Goal: Navigation & Orientation: Find specific page/section

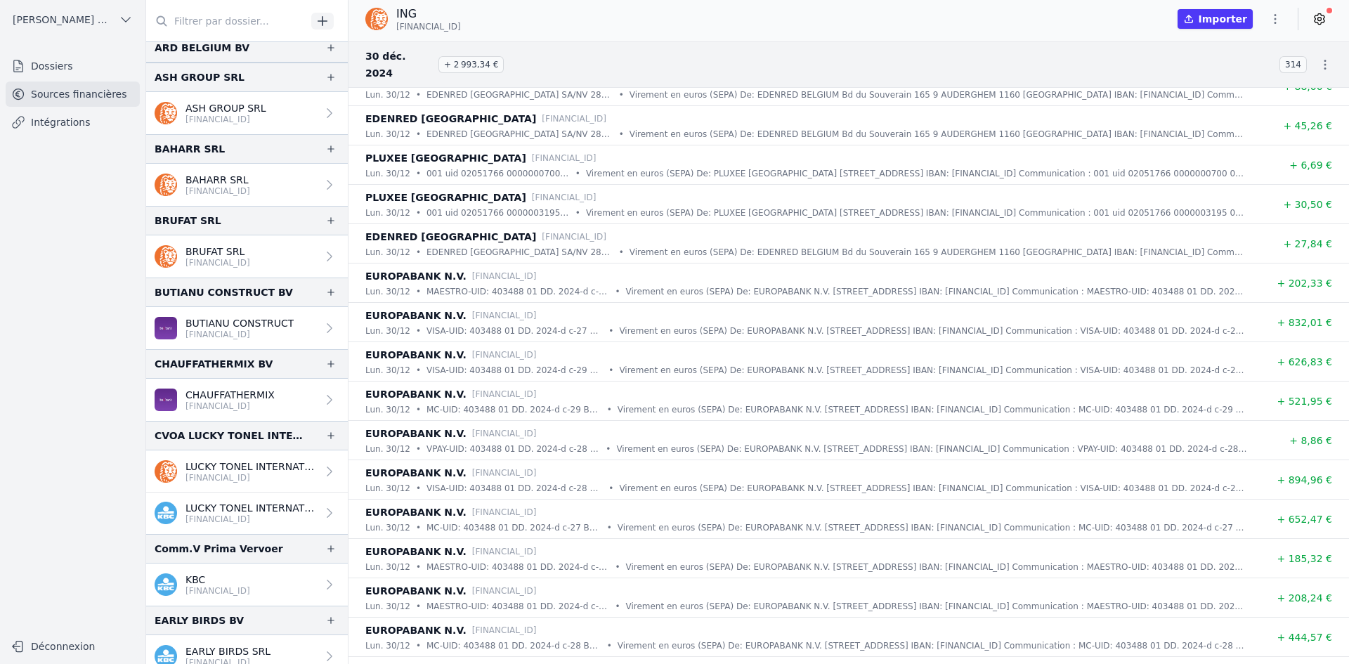
scroll to position [281, 0]
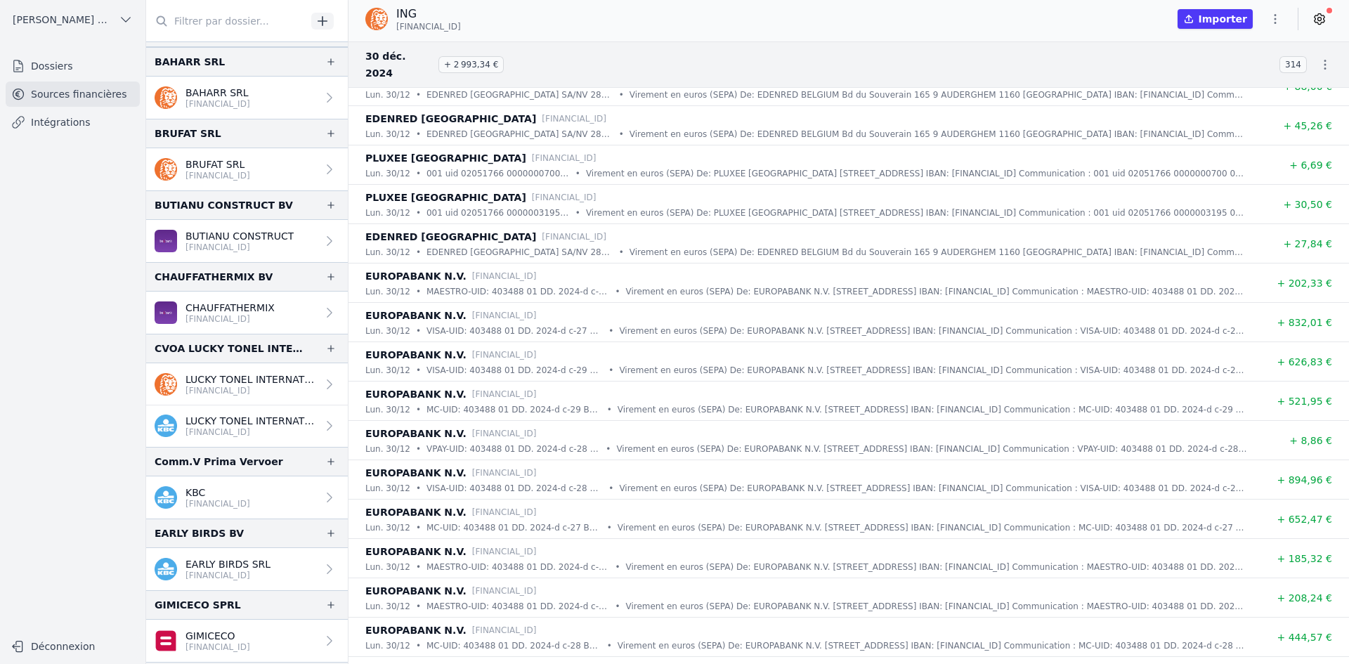
click at [232, 561] on p "EARLY BIRDS SRL" at bounding box center [228, 564] width 85 height 14
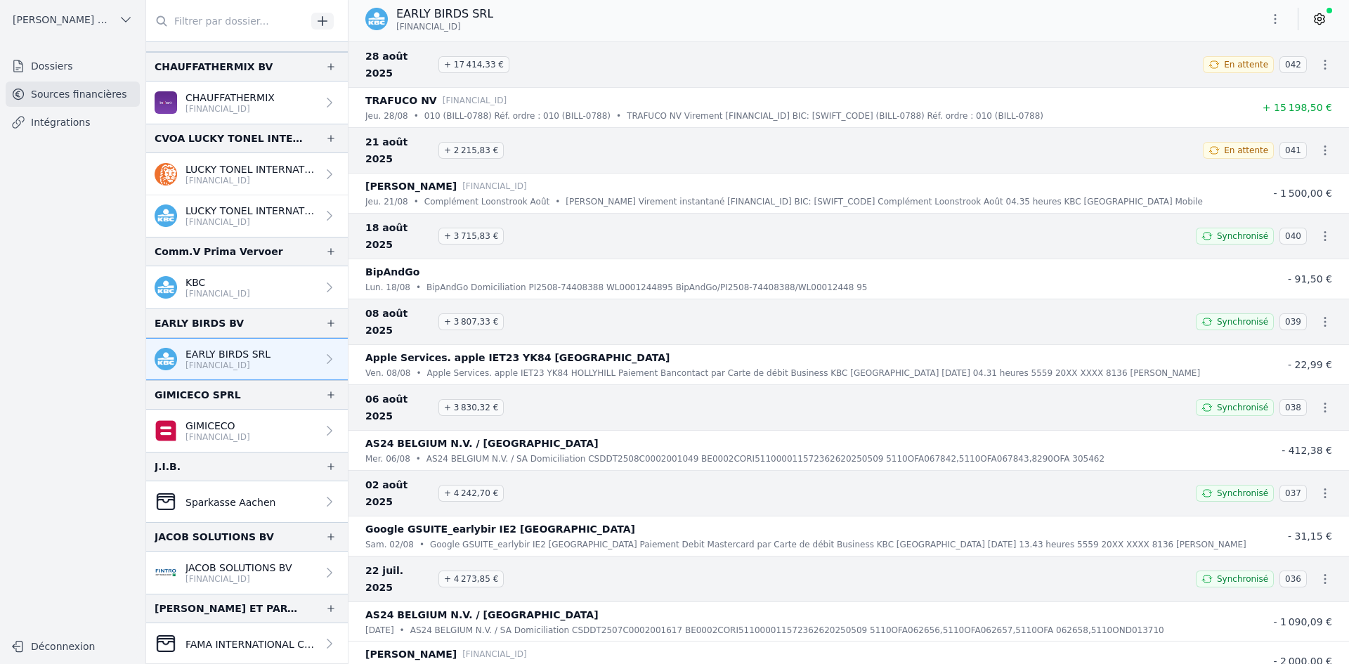
scroll to position [492, 0]
click at [246, 579] on p "[FINANCIAL_ID]" at bounding box center [239, 578] width 107 height 11
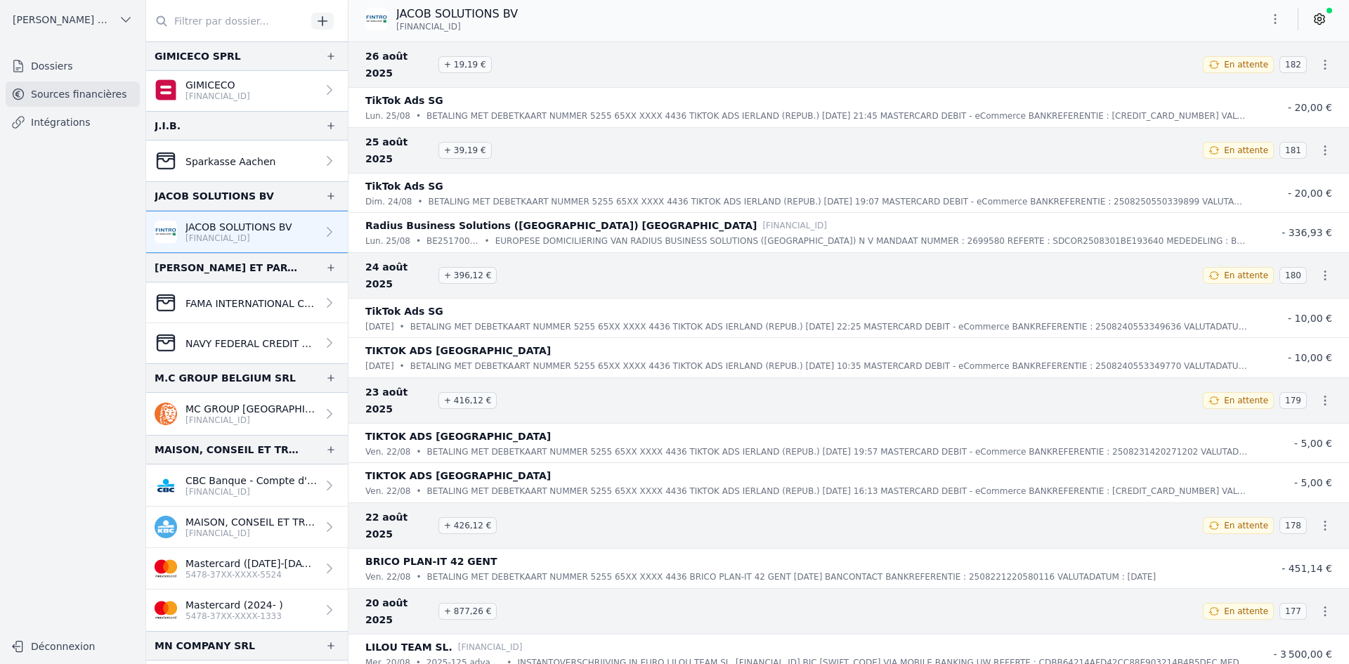
scroll to position [843, 0]
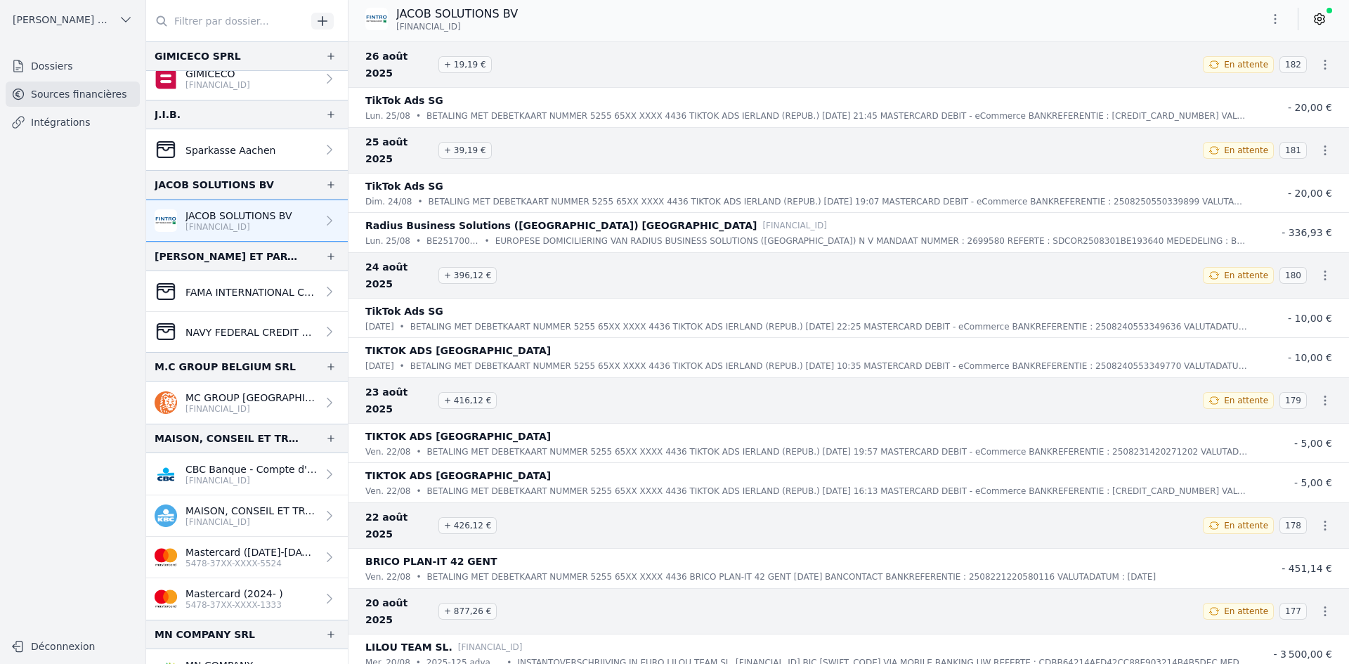
click at [233, 514] on p "MAISON, CONSEIL ET TRAVAUX SRL" at bounding box center [251, 511] width 131 height 14
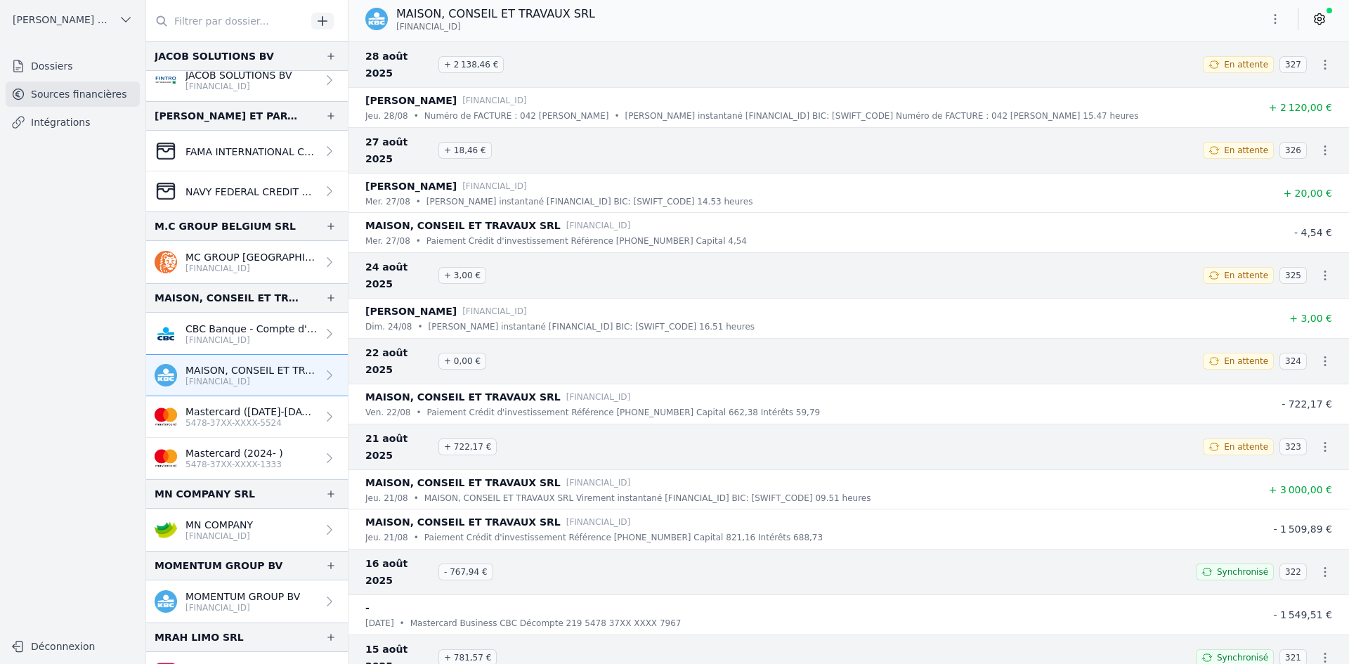
scroll to position [1054, 0]
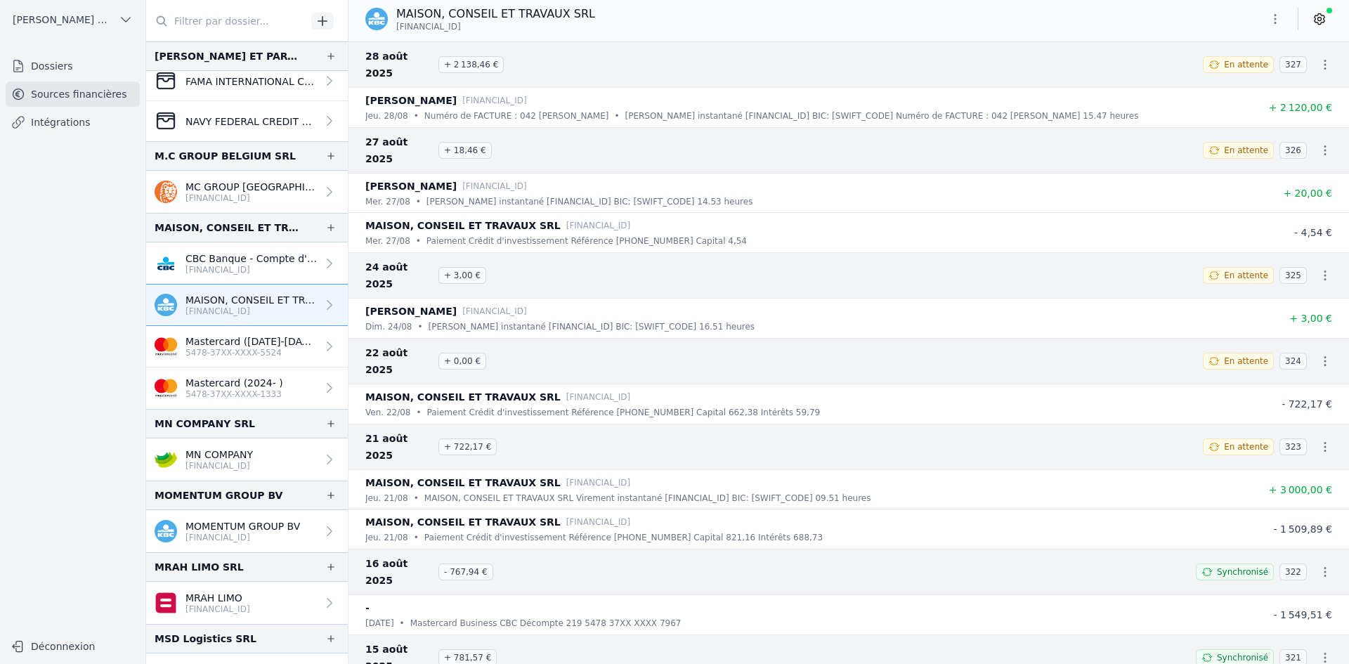
click at [238, 597] on p "MRAH LIMO" at bounding box center [218, 598] width 65 height 14
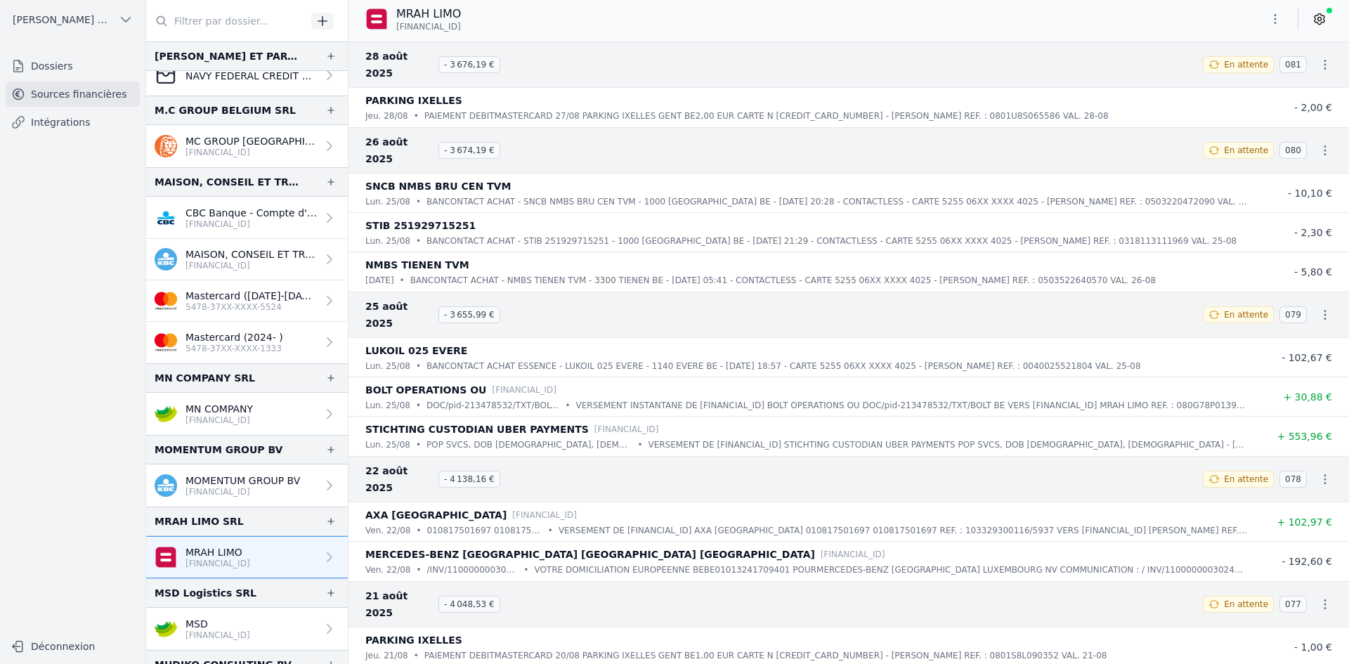
scroll to position [1124, 0]
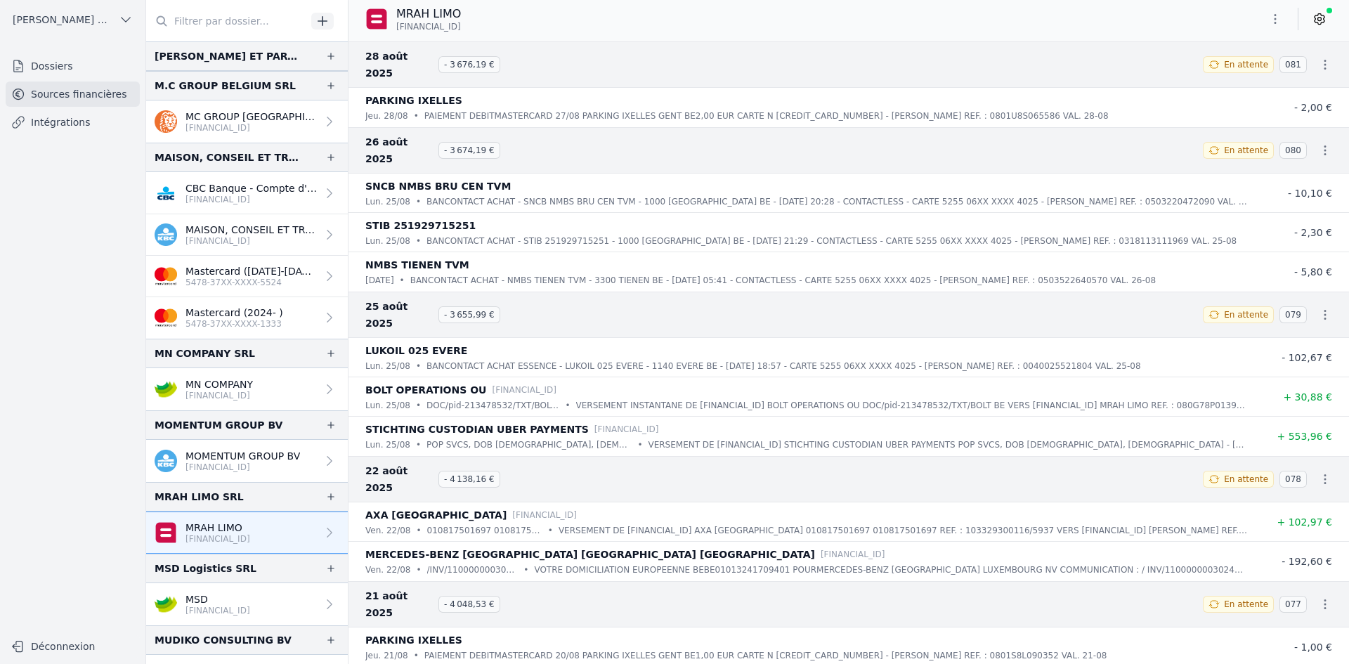
click at [212, 603] on p "MSD" at bounding box center [218, 599] width 65 height 14
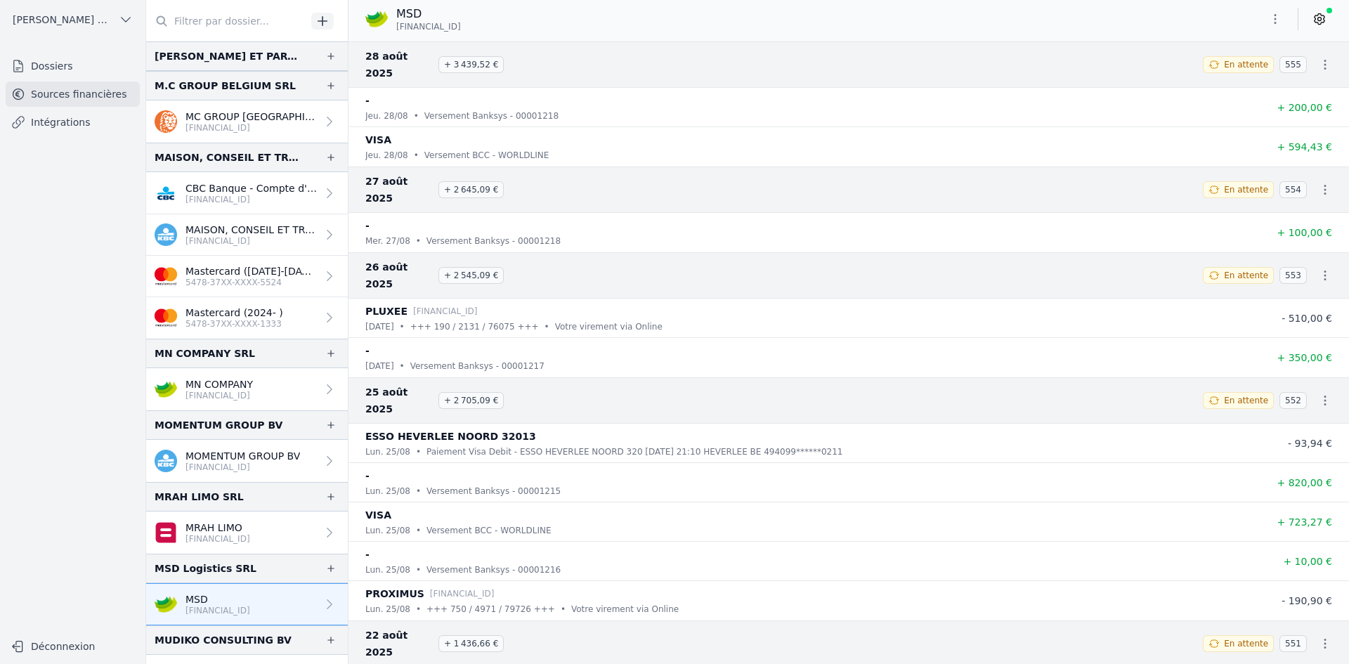
click at [235, 465] on p "[FINANCIAL_ID]" at bounding box center [243, 467] width 115 height 11
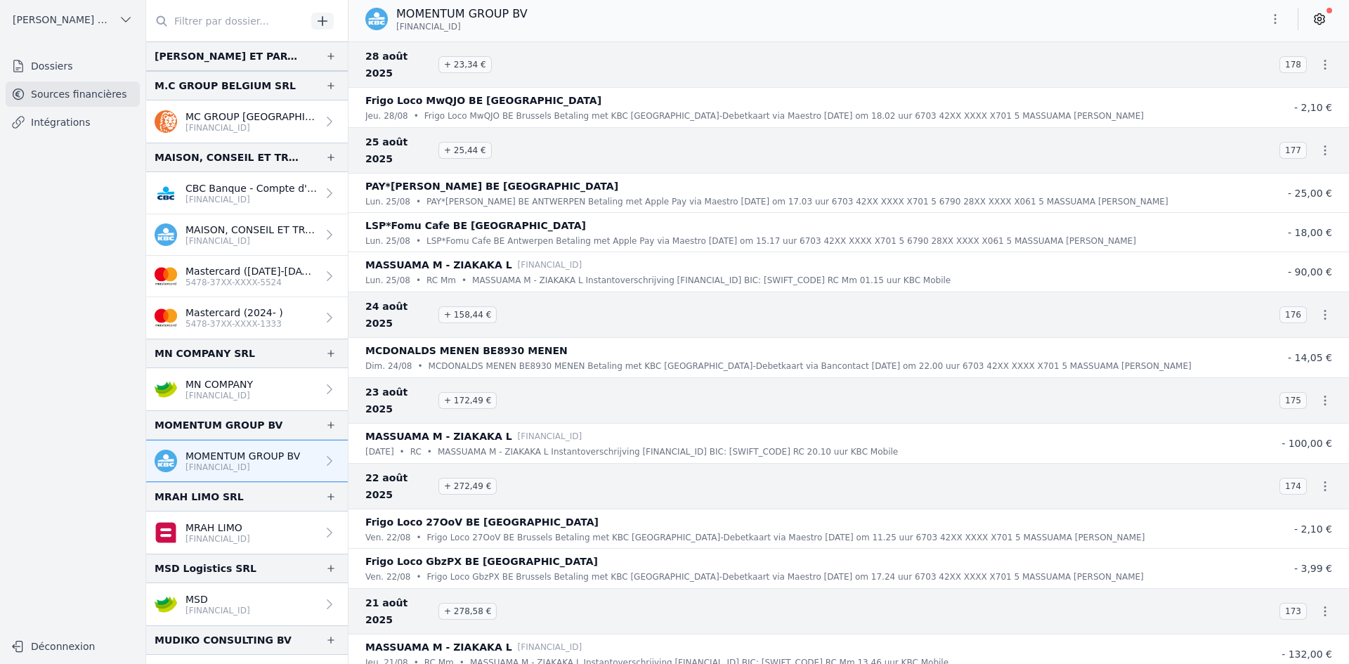
scroll to position [1195, 0]
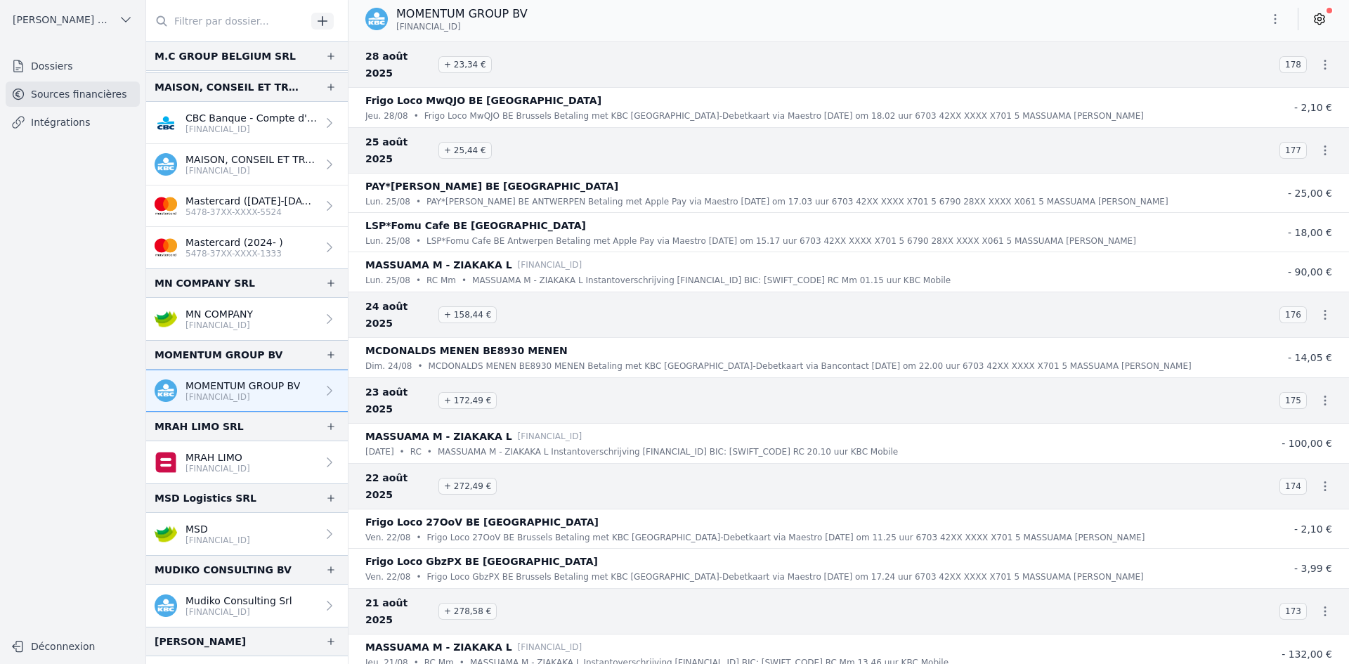
click at [216, 527] on p "MSD" at bounding box center [218, 529] width 65 height 14
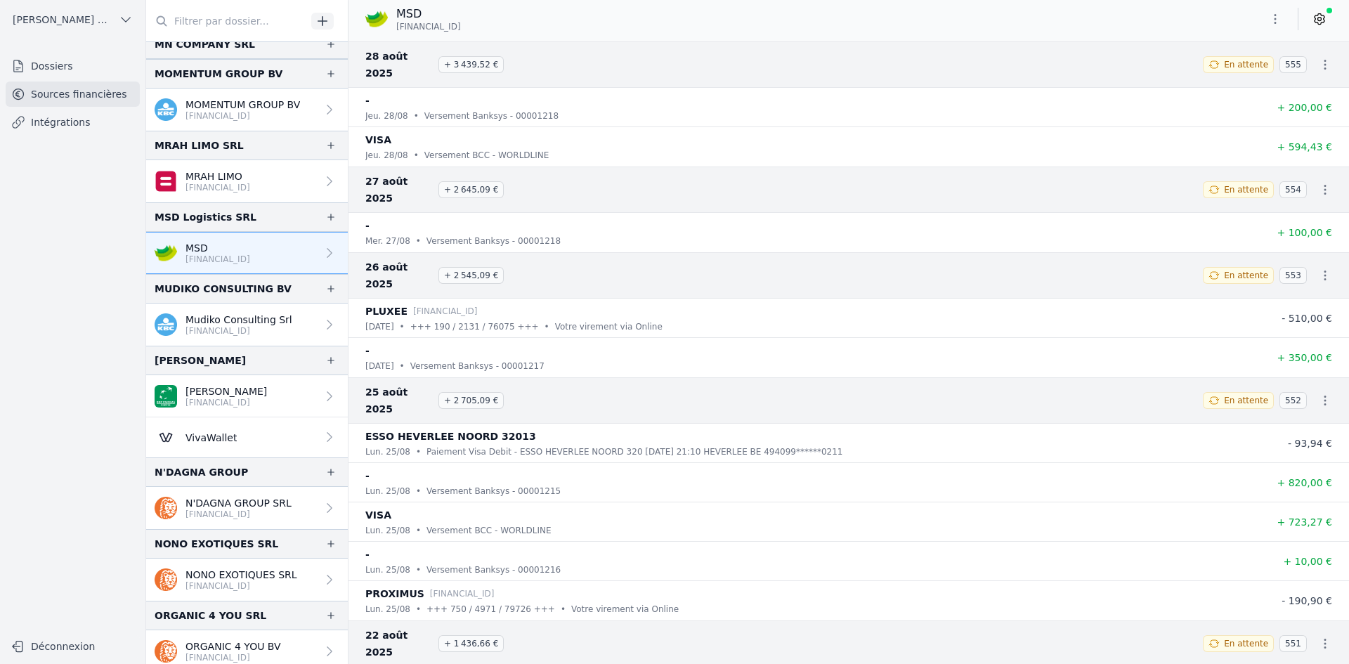
scroll to position [1546, 0]
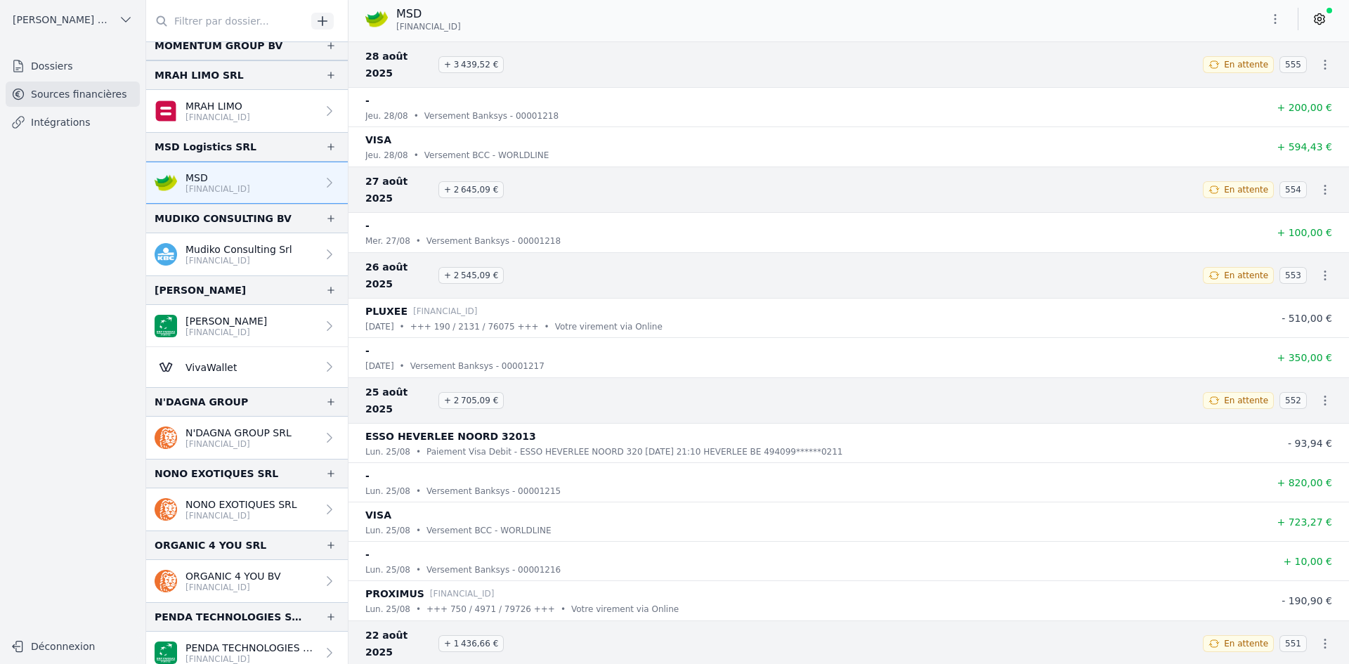
click at [258, 515] on p "[FINANCIAL_ID]" at bounding box center [242, 515] width 112 height 11
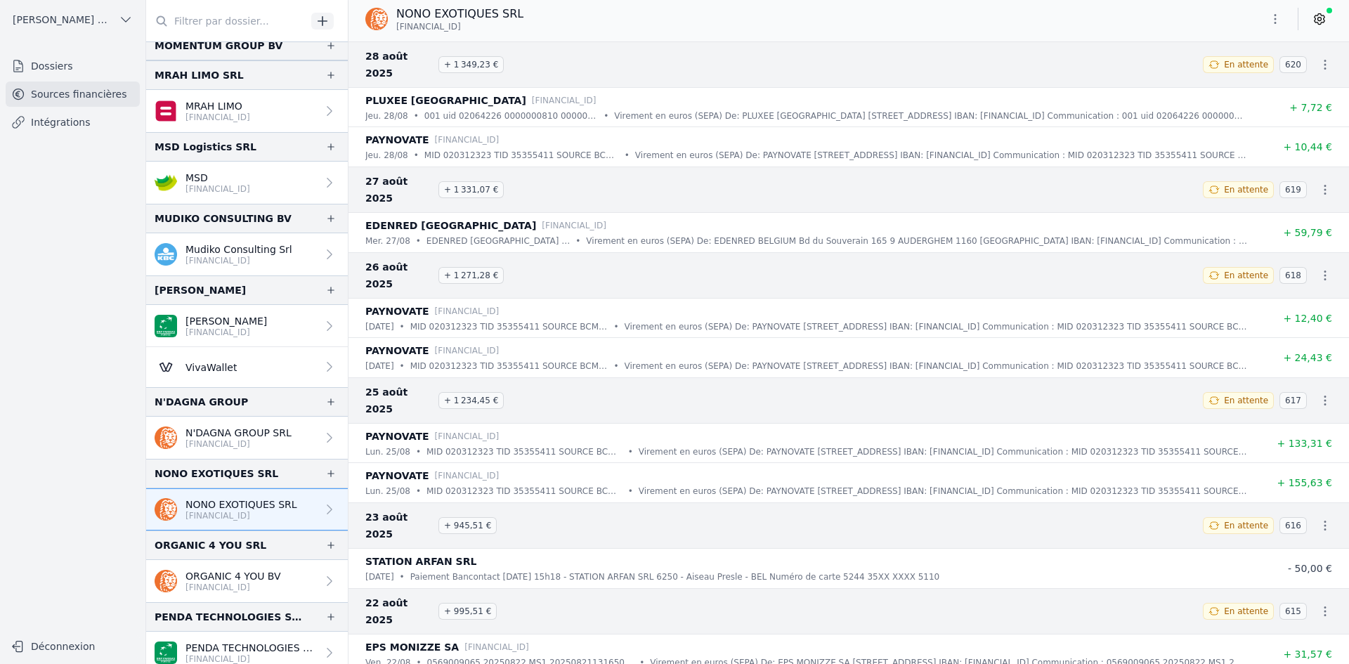
scroll to position [1616, 0]
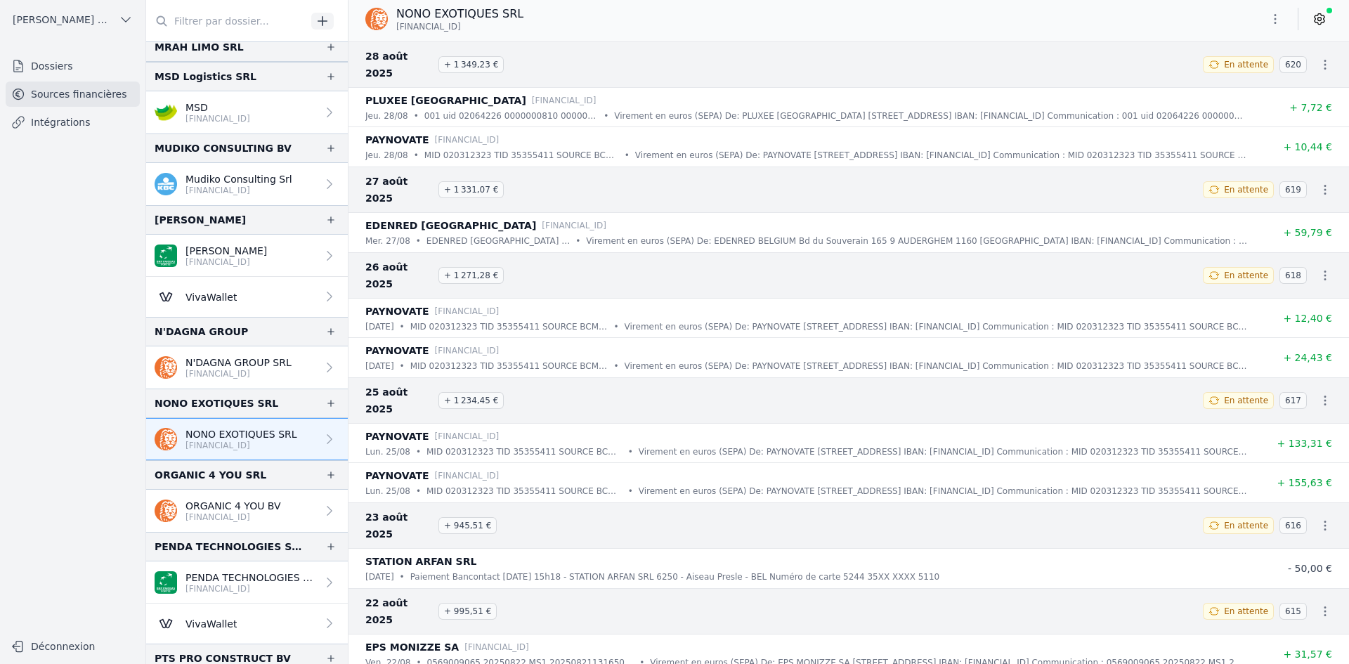
click at [254, 503] on p "ORGANIC 4 YOU BV" at bounding box center [234, 506] width 96 height 14
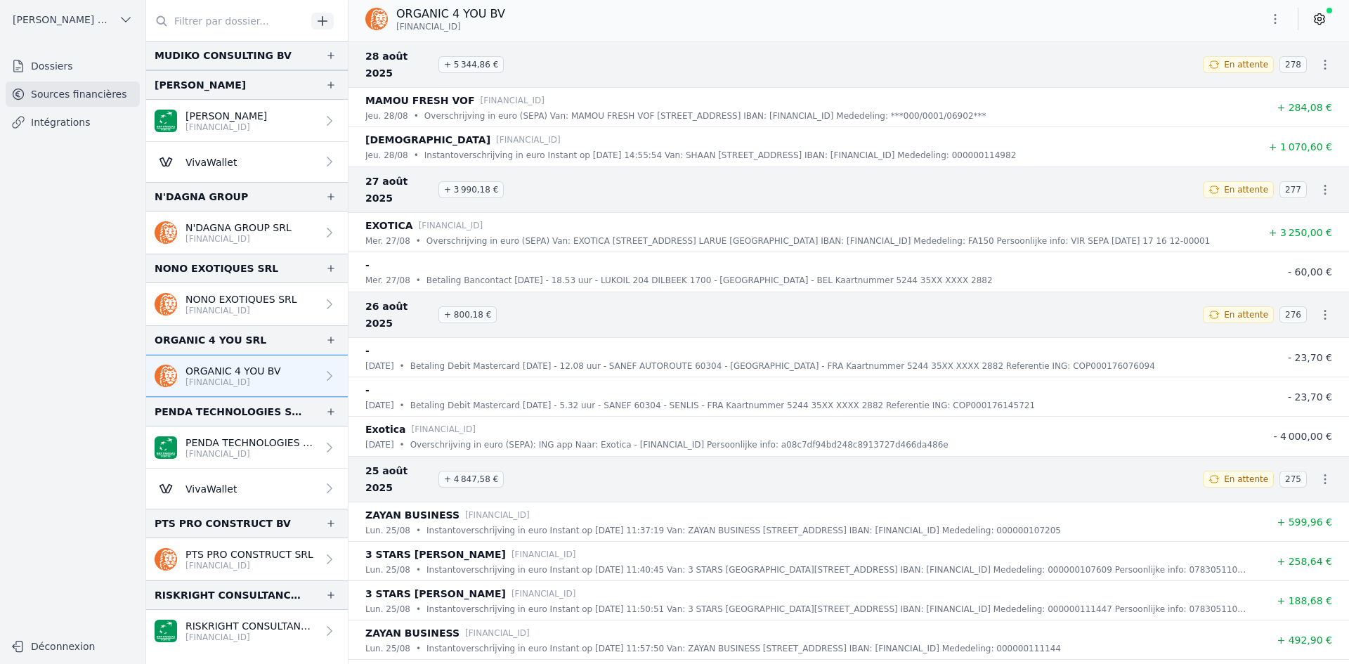
scroll to position [1757, 0]
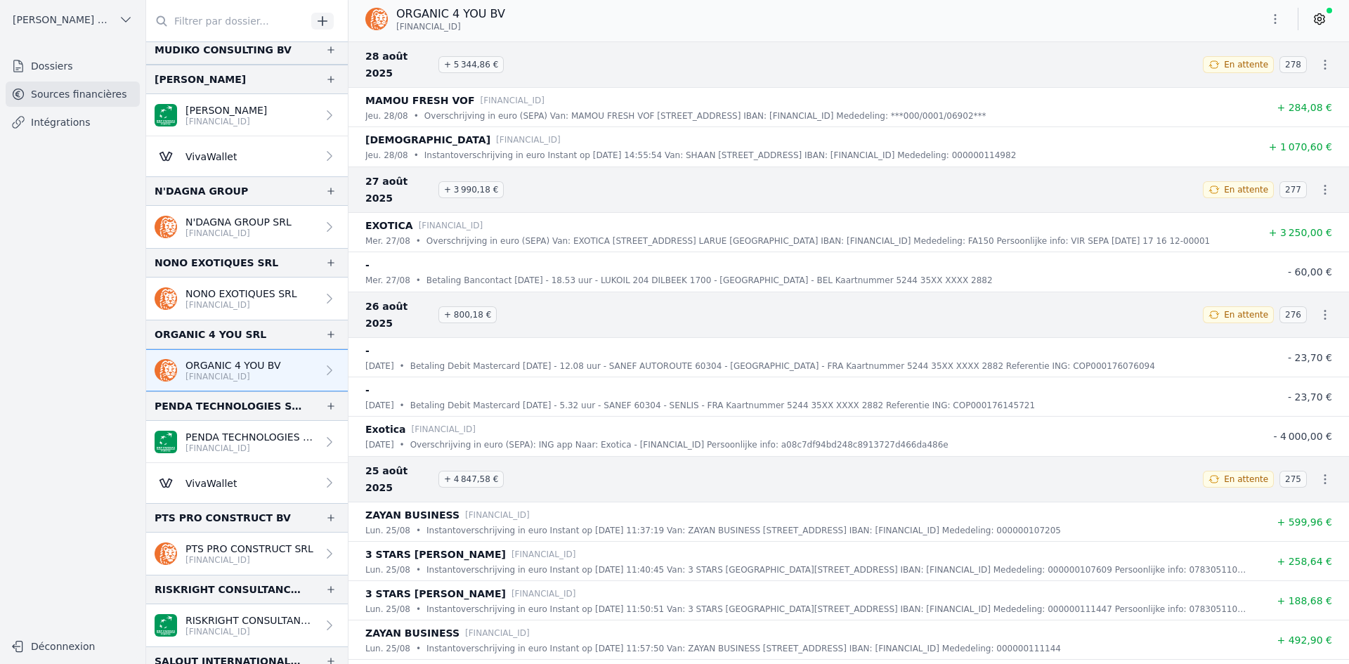
click at [206, 448] on p "[FINANCIAL_ID]" at bounding box center [251, 448] width 131 height 11
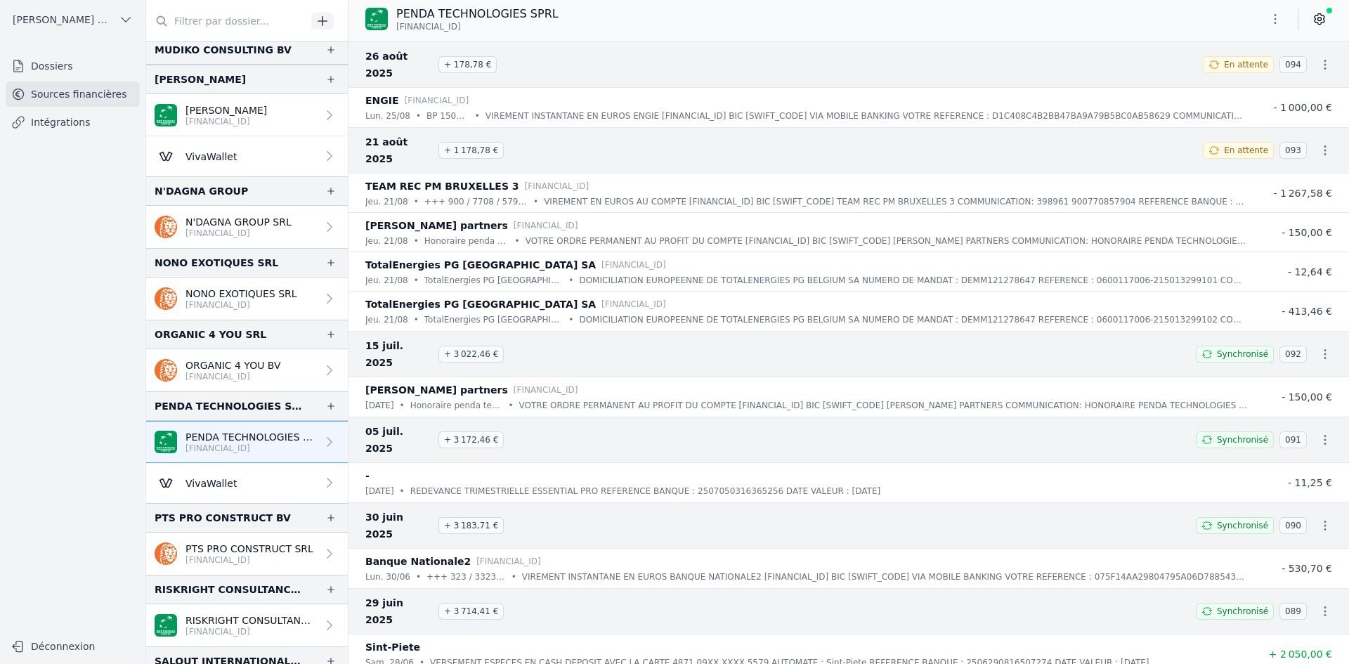
scroll to position [1827, 0]
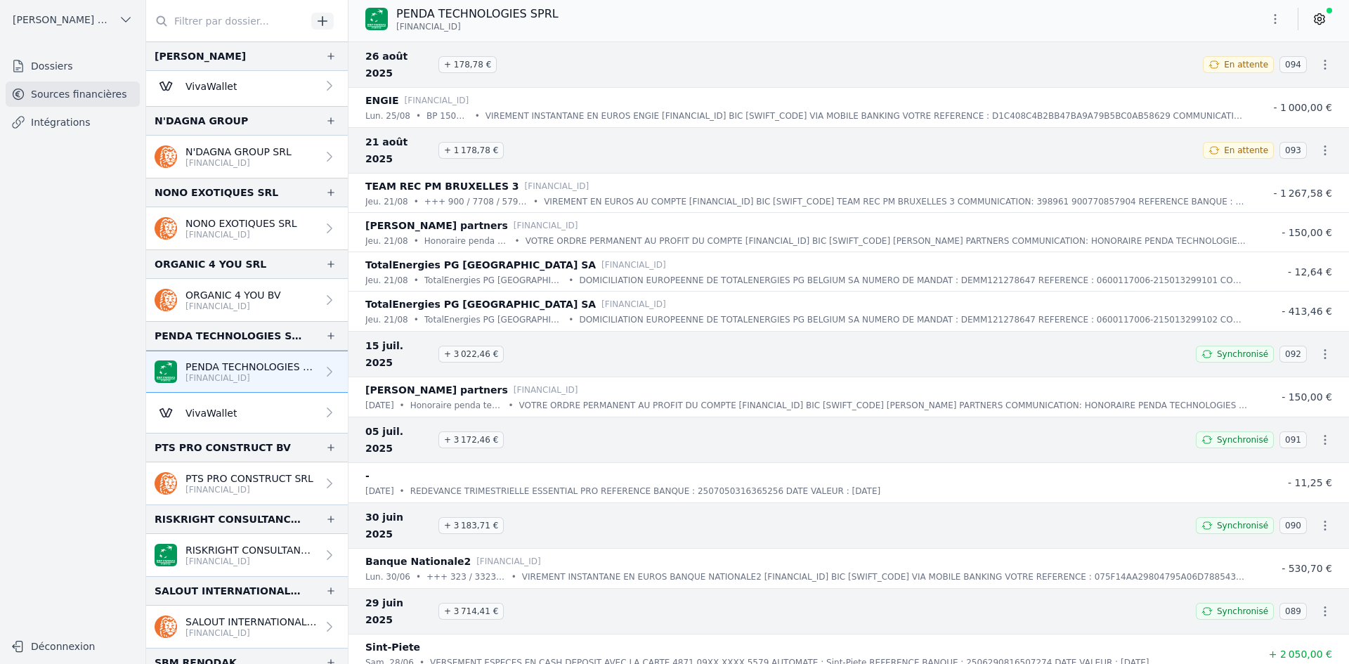
click at [231, 471] on link "PTS PRO CONSTRUCT SRL [FINANCIAL_ID]" at bounding box center [247, 483] width 202 height 42
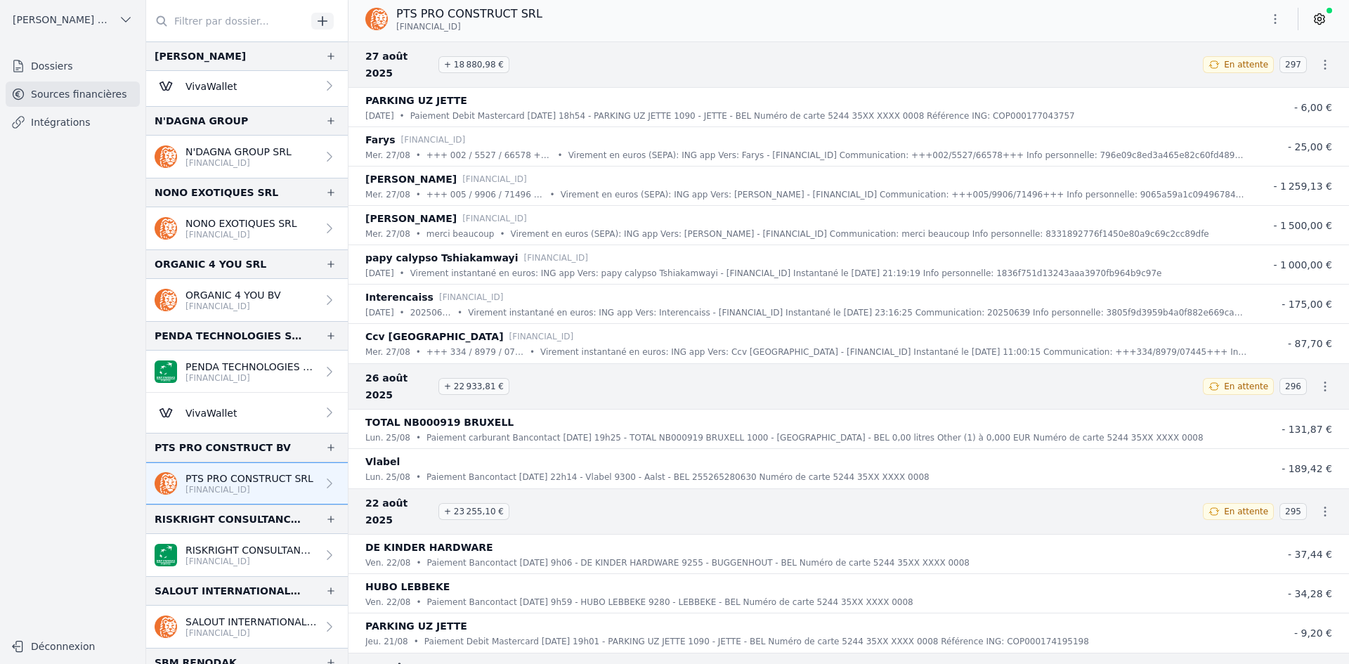
click at [259, 556] on p "[FINANCIAL_ID]" at bounding box center [251, 561] width 131 height 11
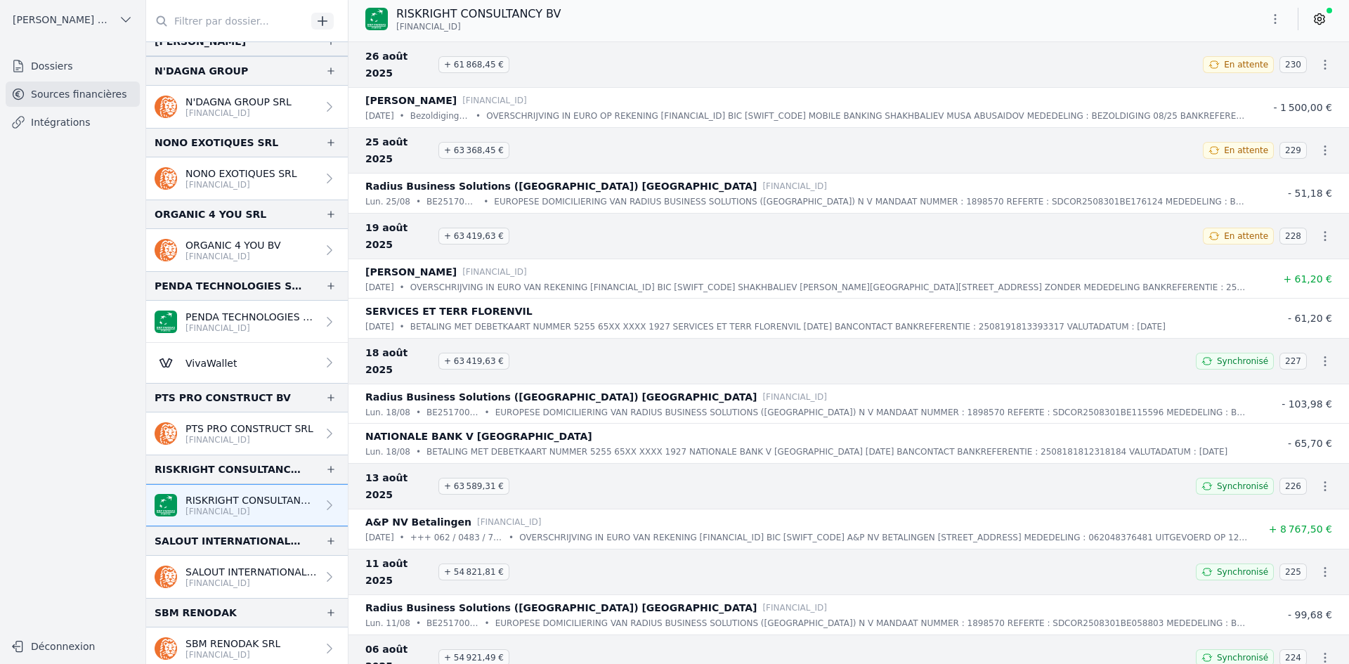
scroll to position [1897, 0]
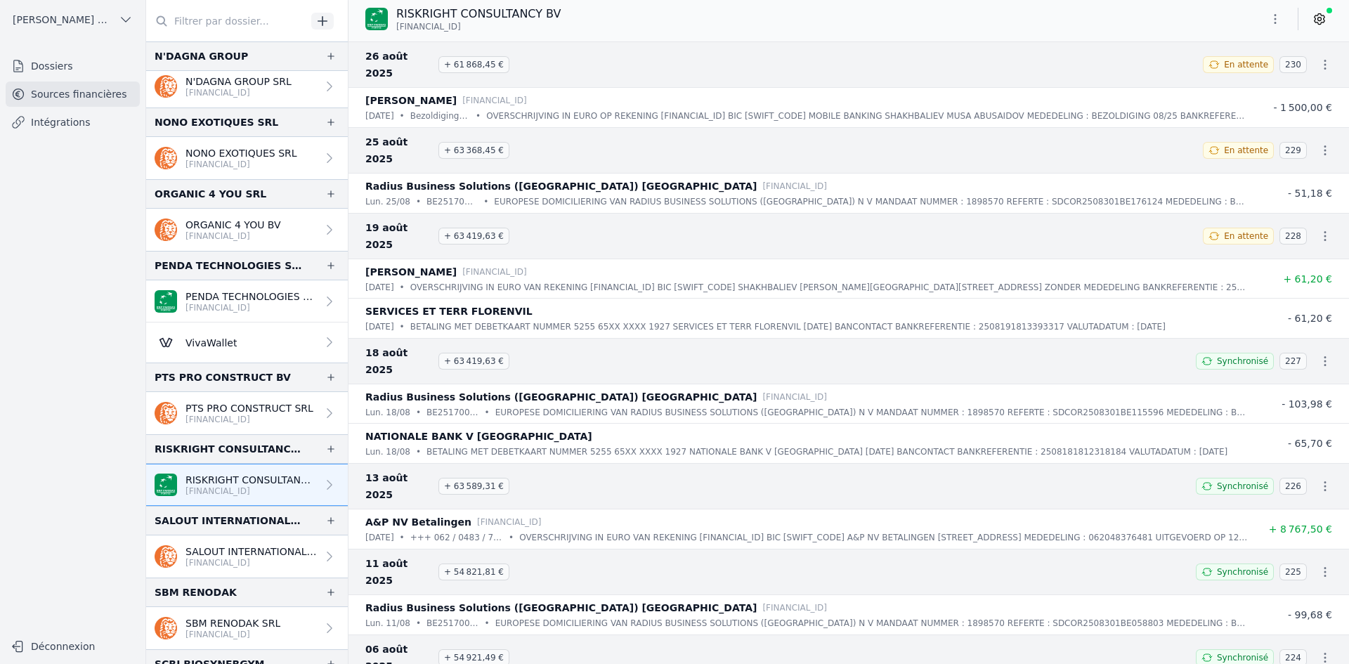
click at [226, 566] on p "[FINANCIAL_ID]" at bounding box center [251, 562] width 131 height 11
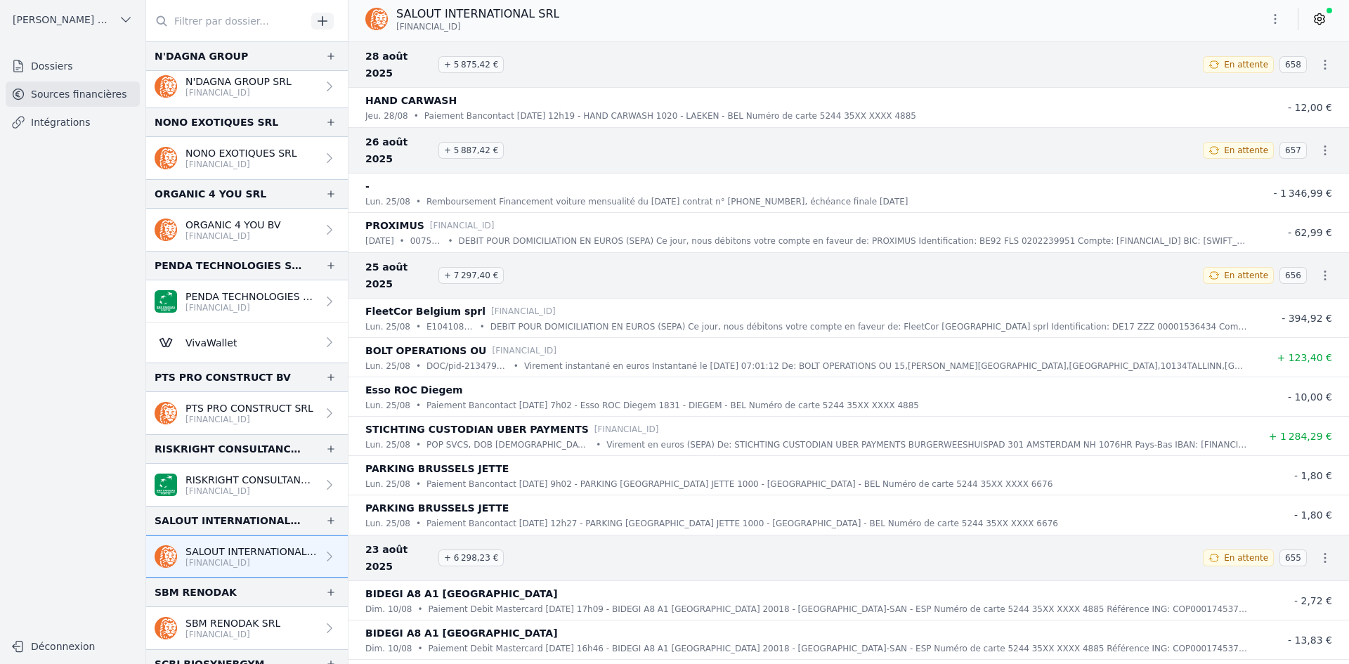
click at [211, 624] on p "SBM RENODAK SRL" at bounding box center [233, 623] width 95 height 14
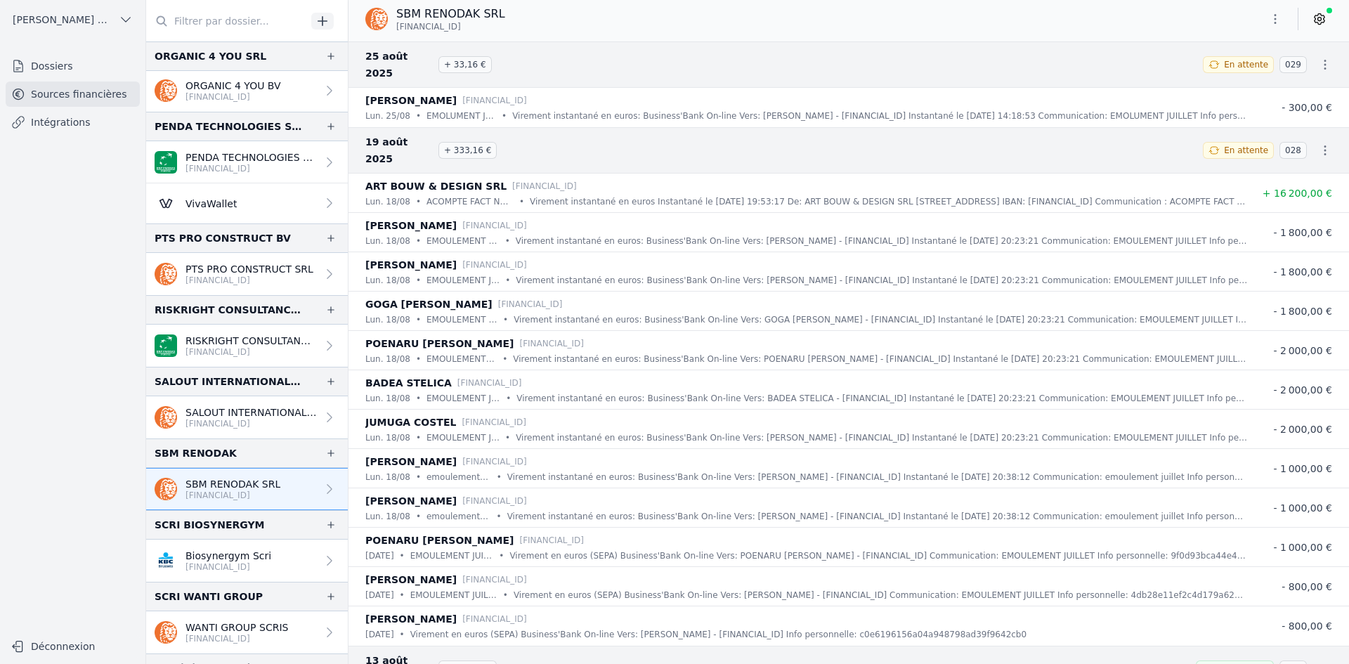
scroll to position [2038, 0]
click at [233, 557] on p "Biosynergym Scri" at bounding box center [229, 554] width 86 height 14
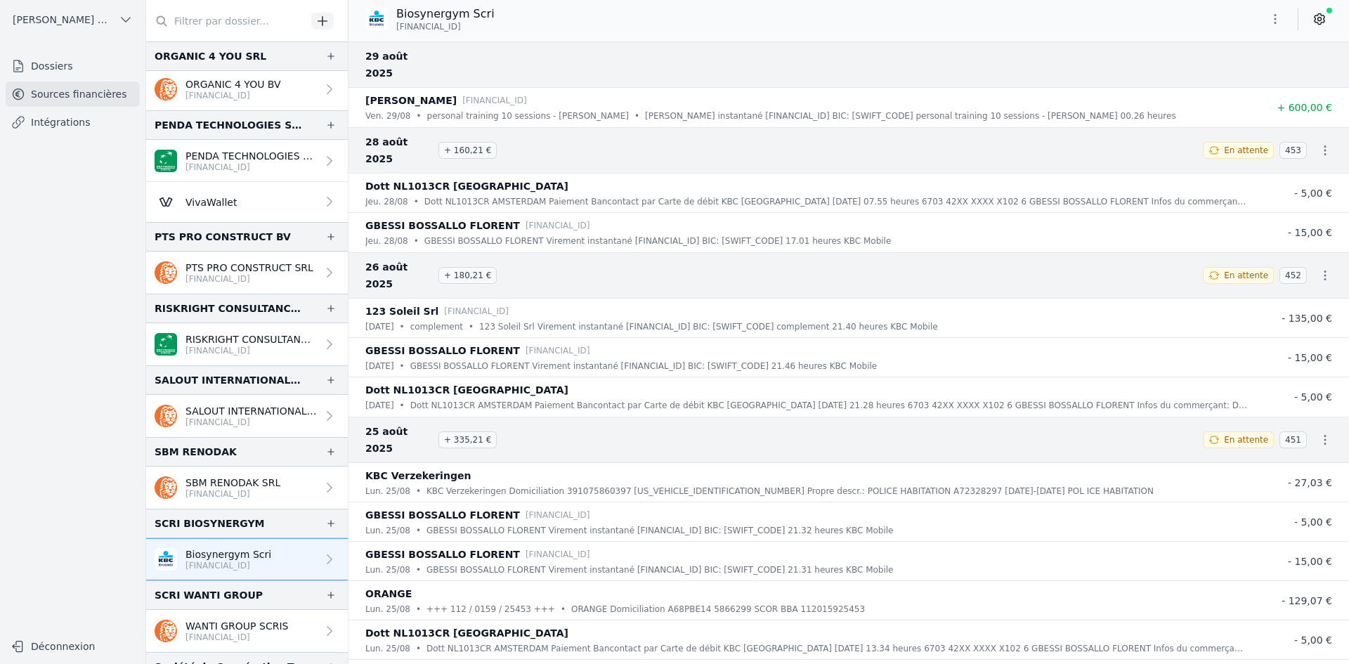
click at [235, 415] on p "SALOUT INTERNATIONAL SRL" at bounding box center [251, 411] width 131 height 14
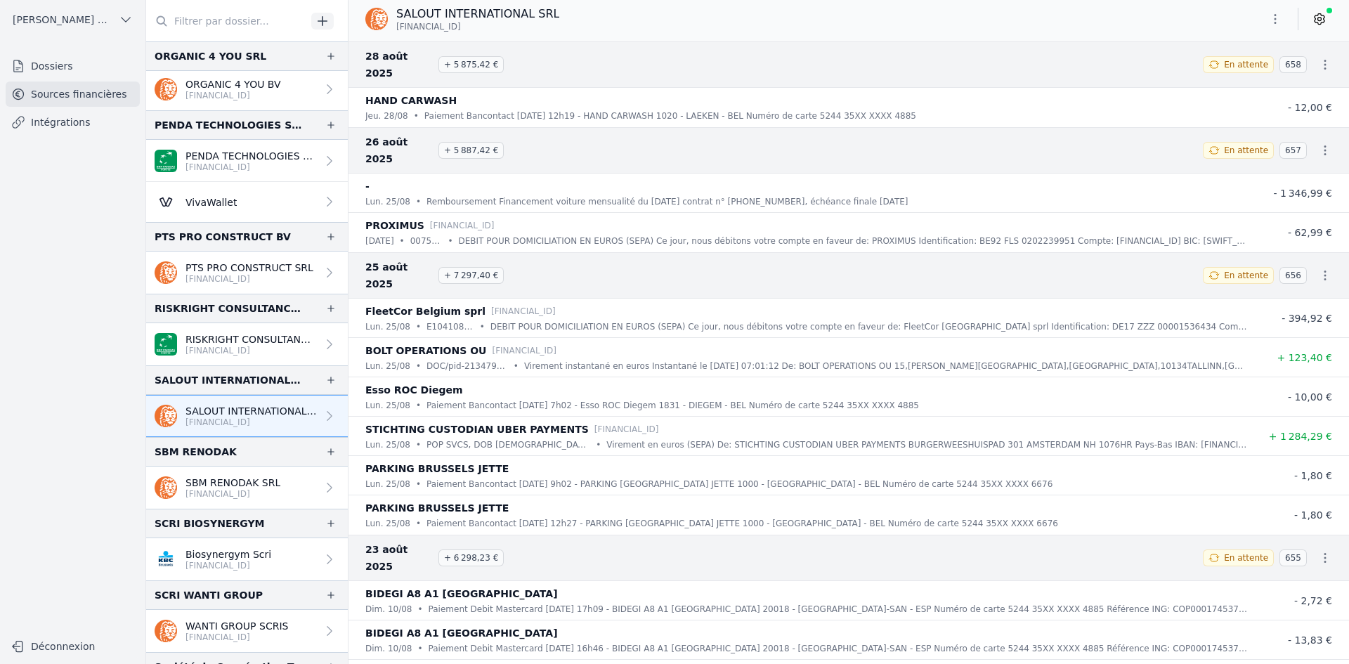
click at [252, 352] on p "[FINANCIAL_ID]" at bounding box center [251, 350] width 131 height 11
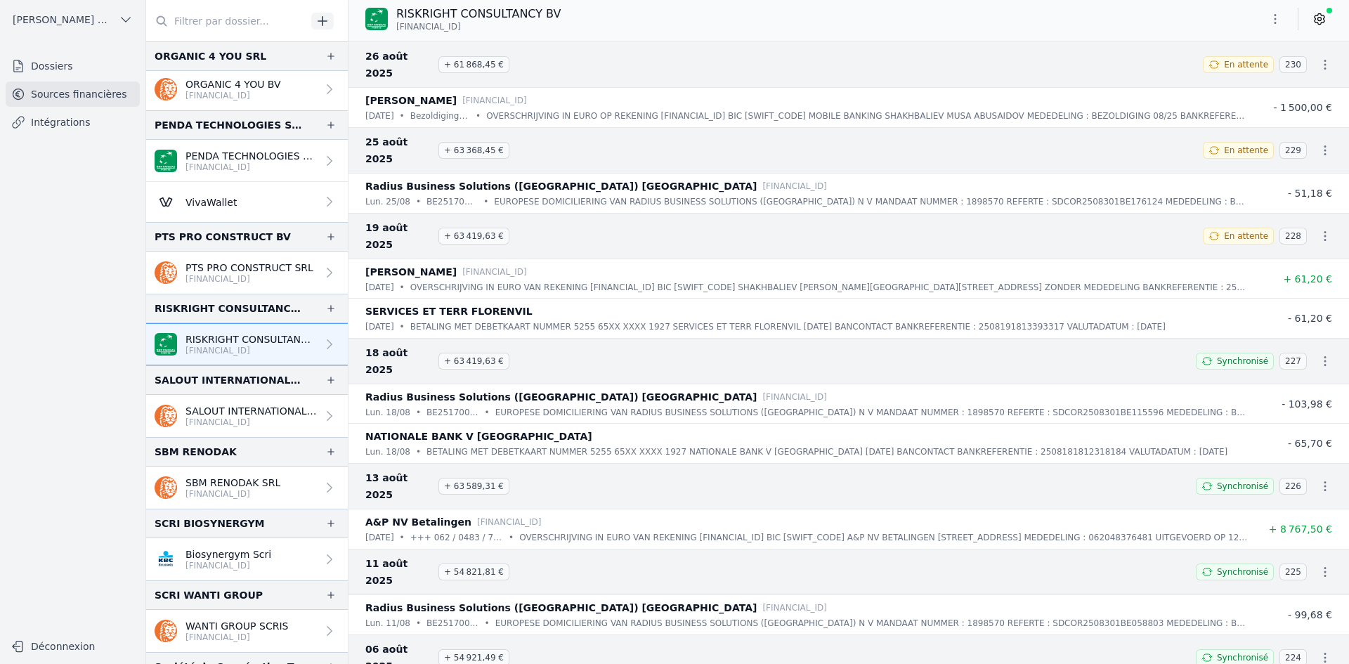
click at [238, 504] on link "SBM RENODAK SRL [FINANCIAL_ID]" at bounding box center [247, 488] width 202 height 42
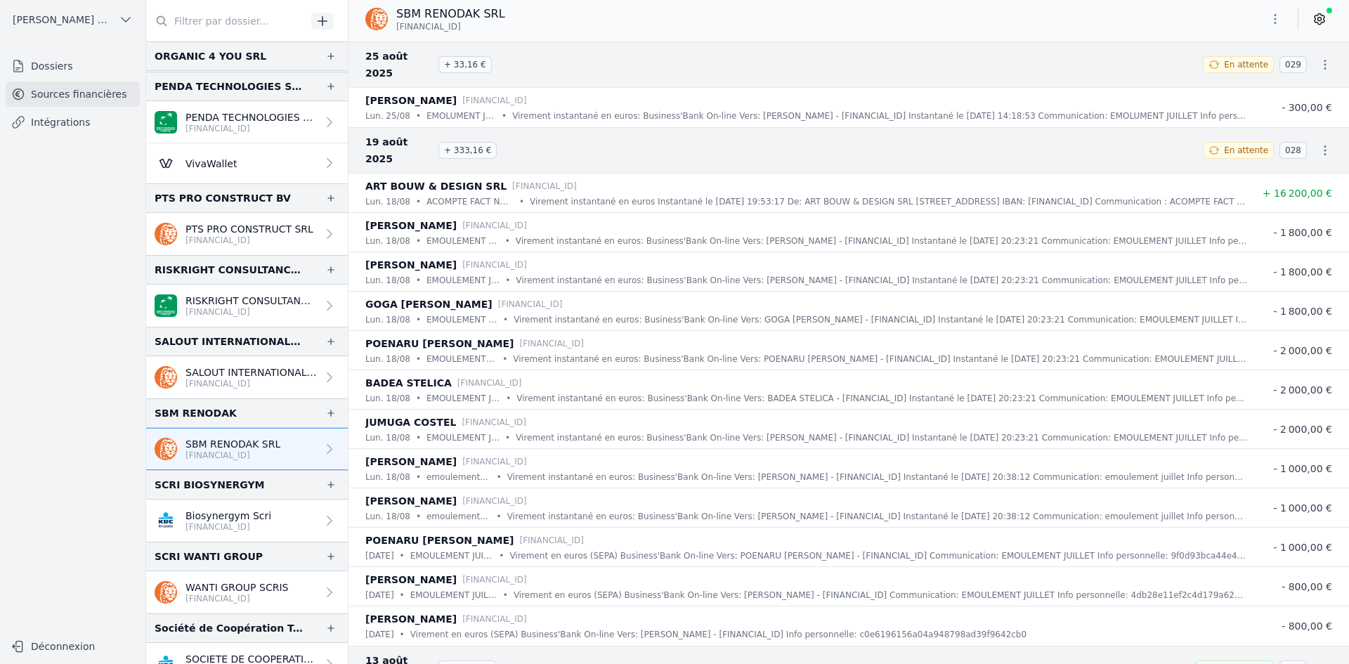
scroll to position [2178, 0]
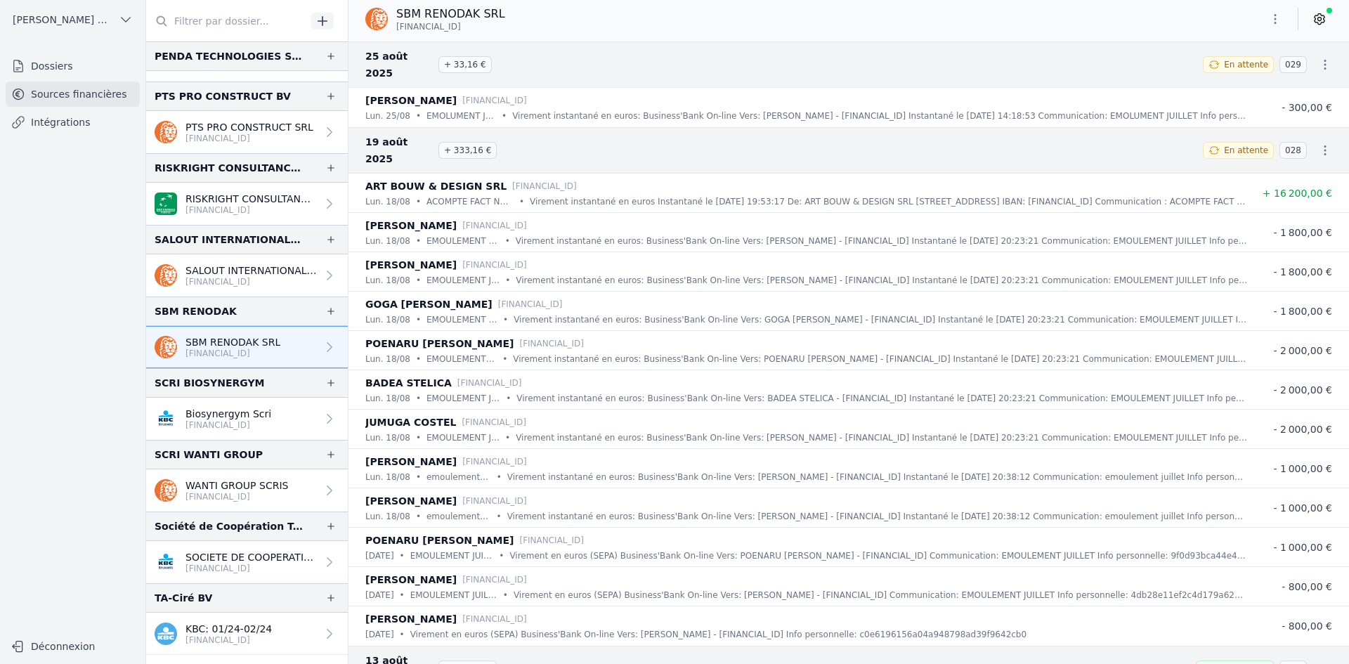
click at [222, 500] on p "[FINANCIAL_ID]" at bounding box center [237, 496] width 103 height 11
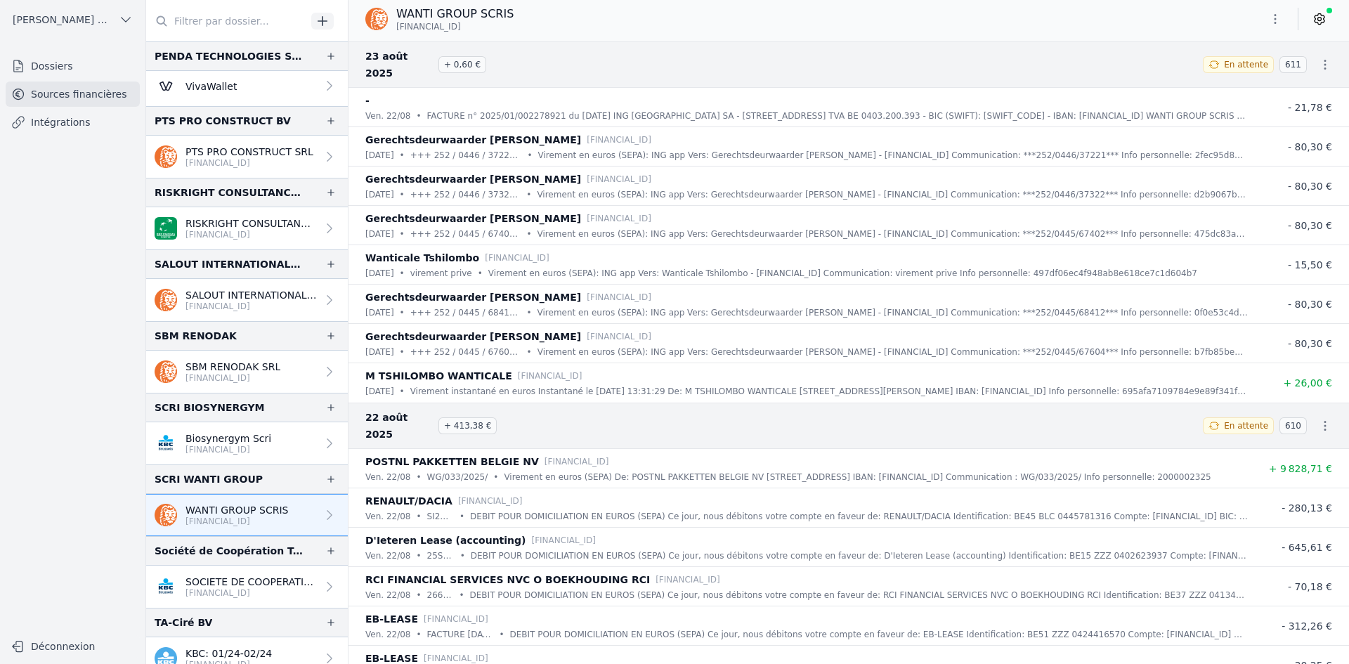
scroll to position [2178, 0]
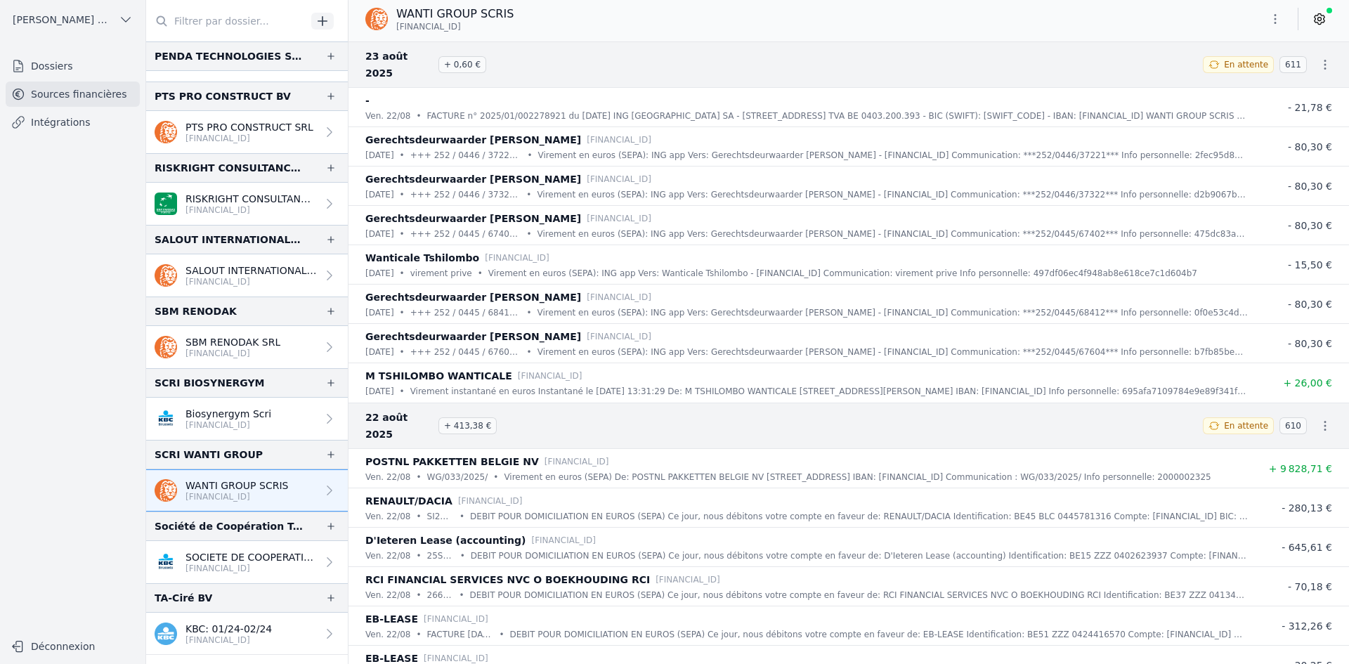
click at [210, 553] on p "SOCIETE DE COOPERATION TECHNIQUE SR" at bounding box center [251, 557] width 131 height 14
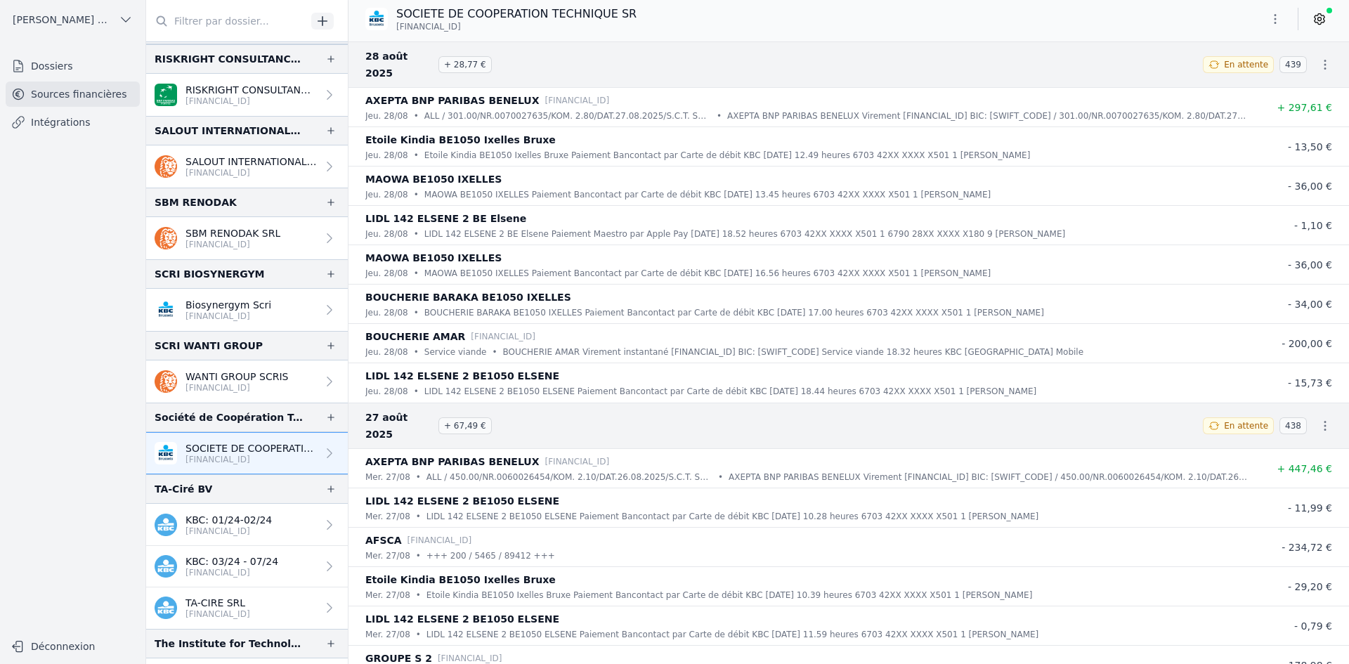
scroll to position [2319, 0]
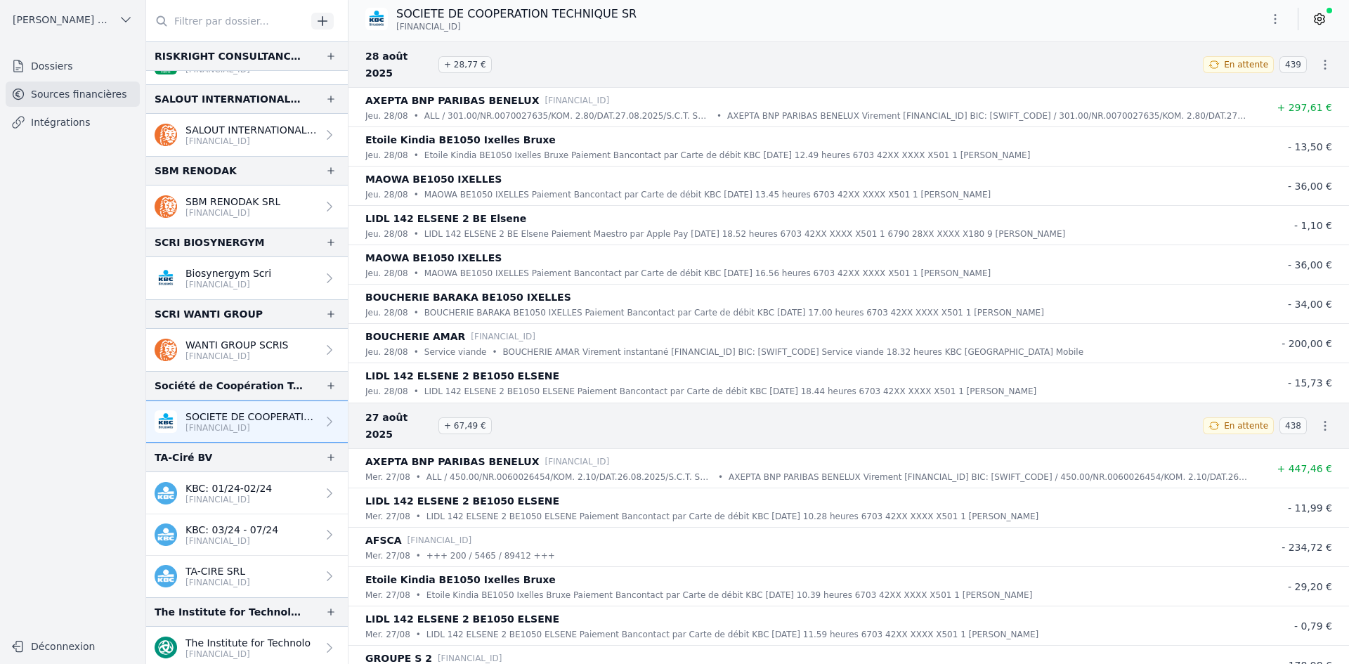
click at [225, 573] on p "TA-CIRE SRL" at bounding box center [218, 571] width 65 height 14
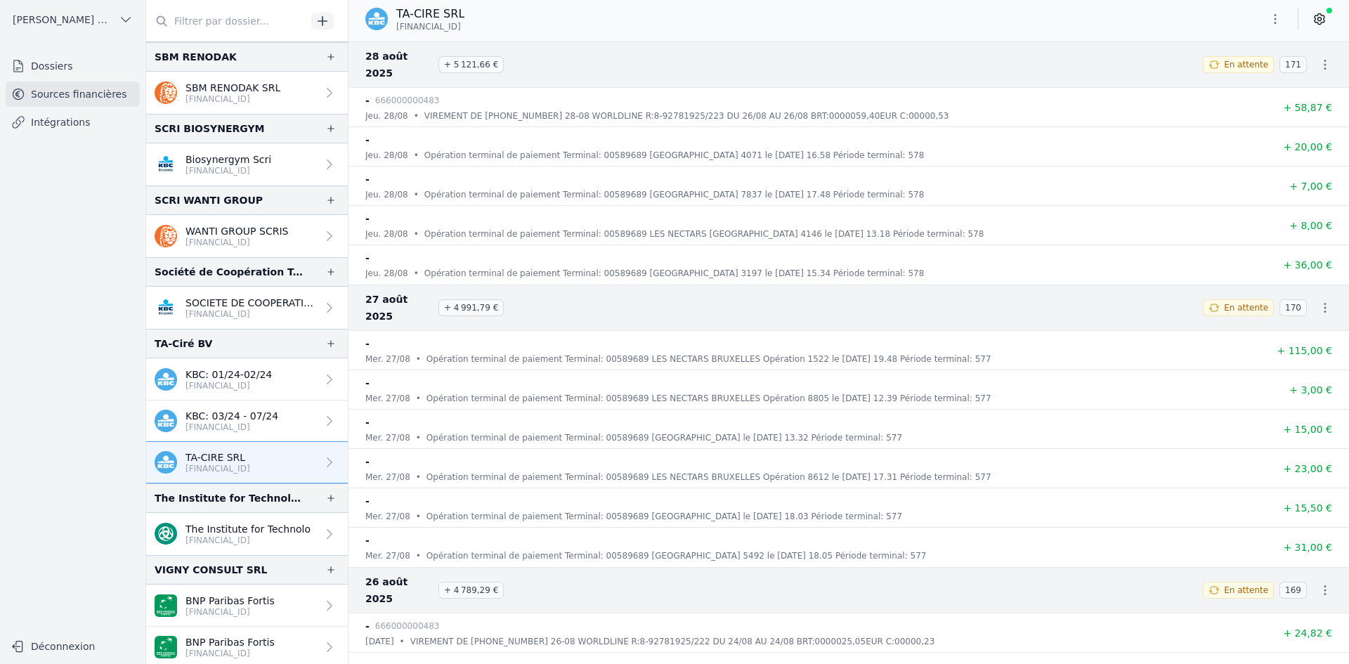
scroll to position [2460, 0]
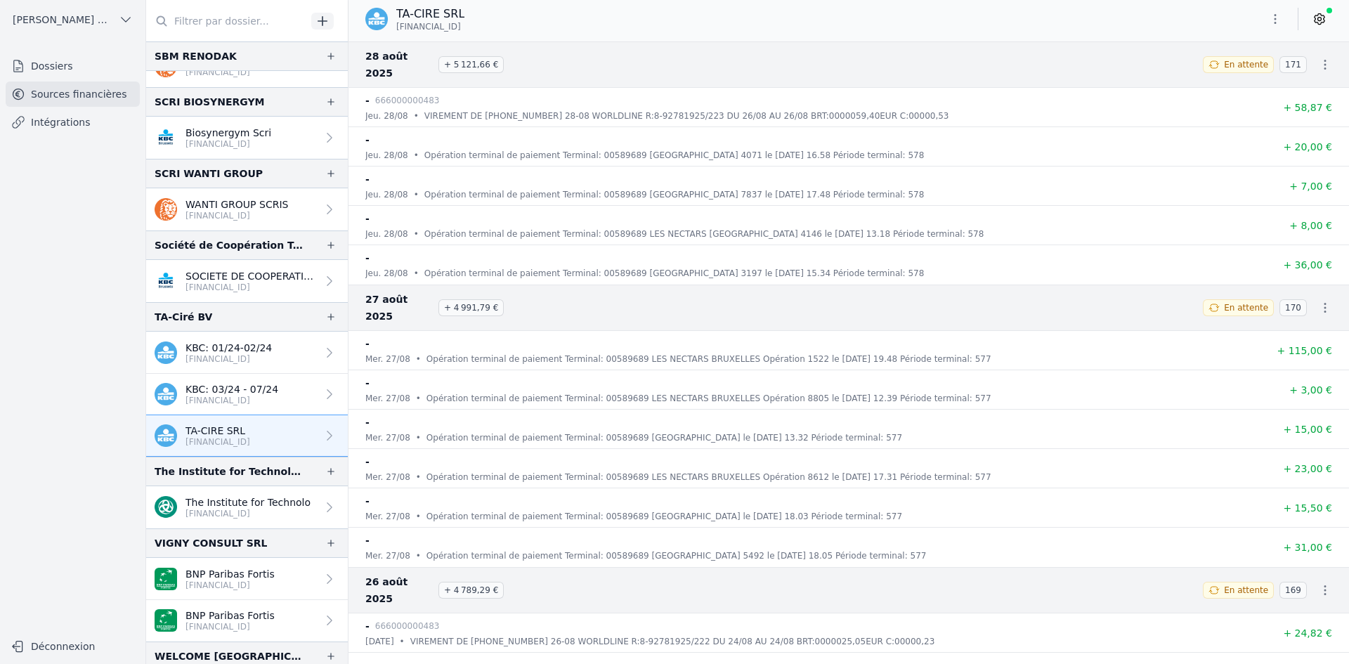
click at [264, 506] on p "The Institute for Technolo" at bounding box center [248, 502] width 125 height 14
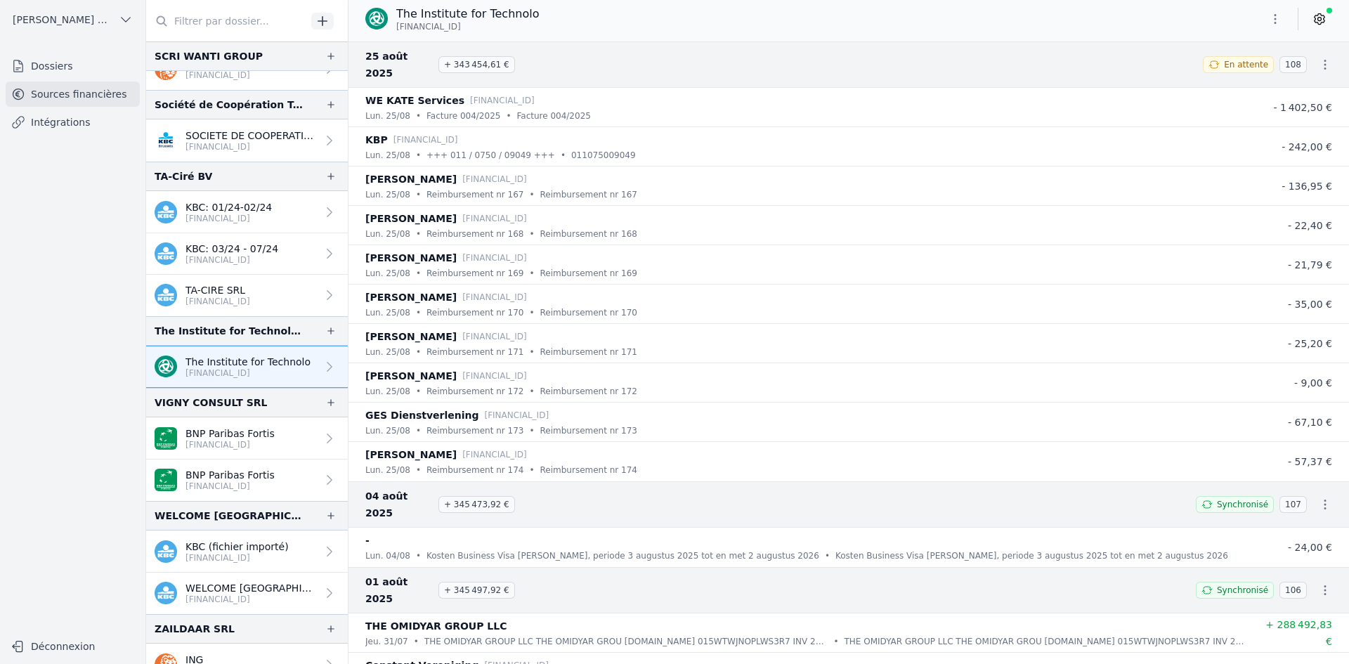
scroll to position [2622, 0]
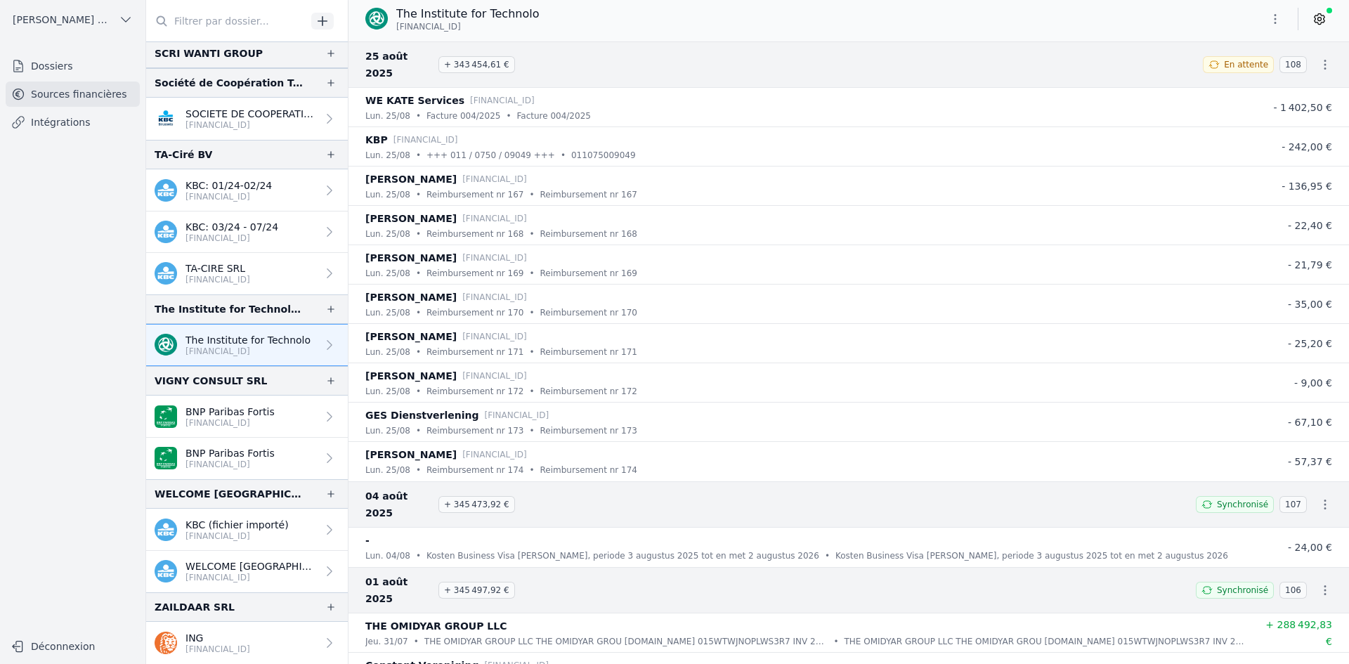
click at [221, 531] on p "[FINANCIAL_ID]" at bounding box center [237, 536] width 103 height 11
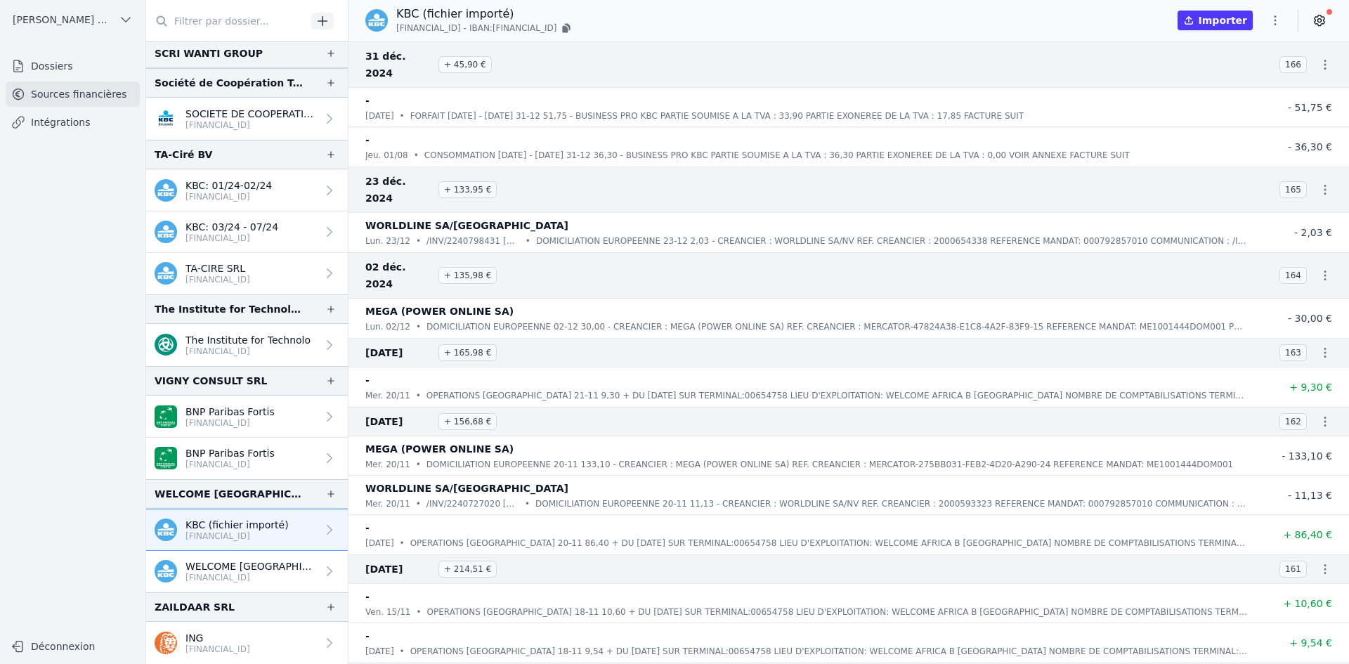
click at [219, 578] on p "[FINANCIAL_ID]" at bounding box center [251, 577] width 131 height 11
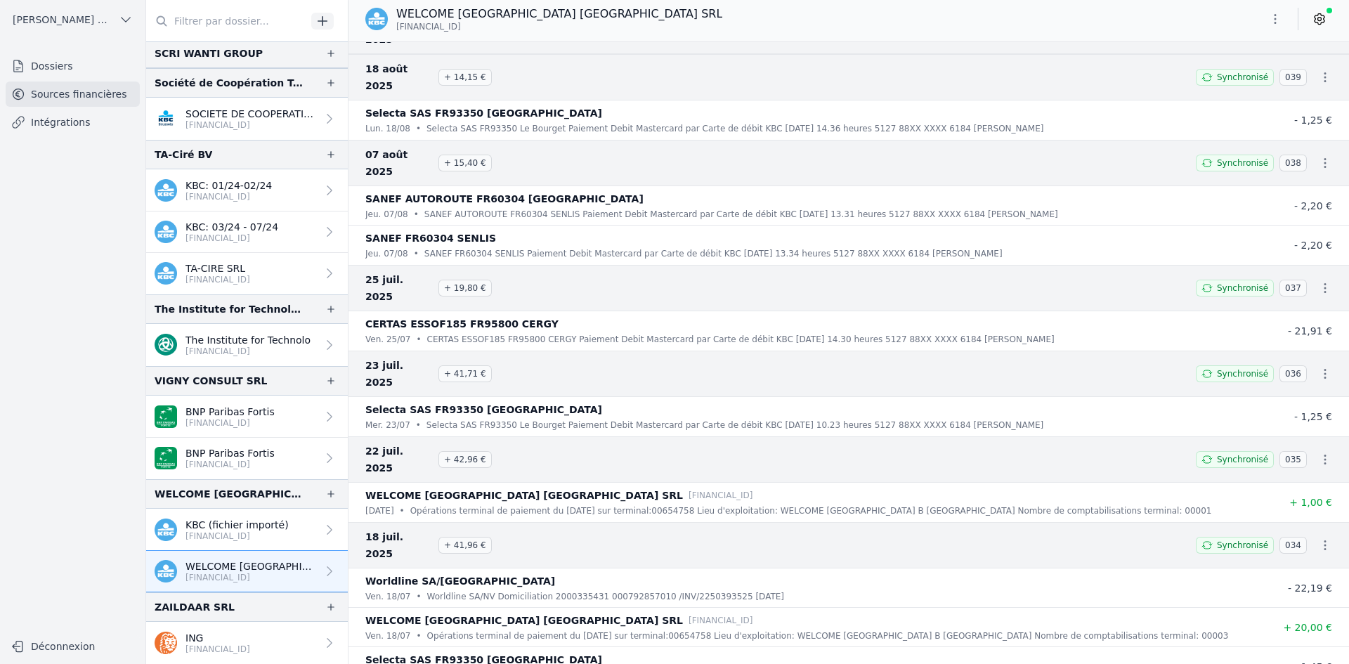
scroll to position [141, 0]
